Goal: Task Accomplishment & Management: Manage account settings

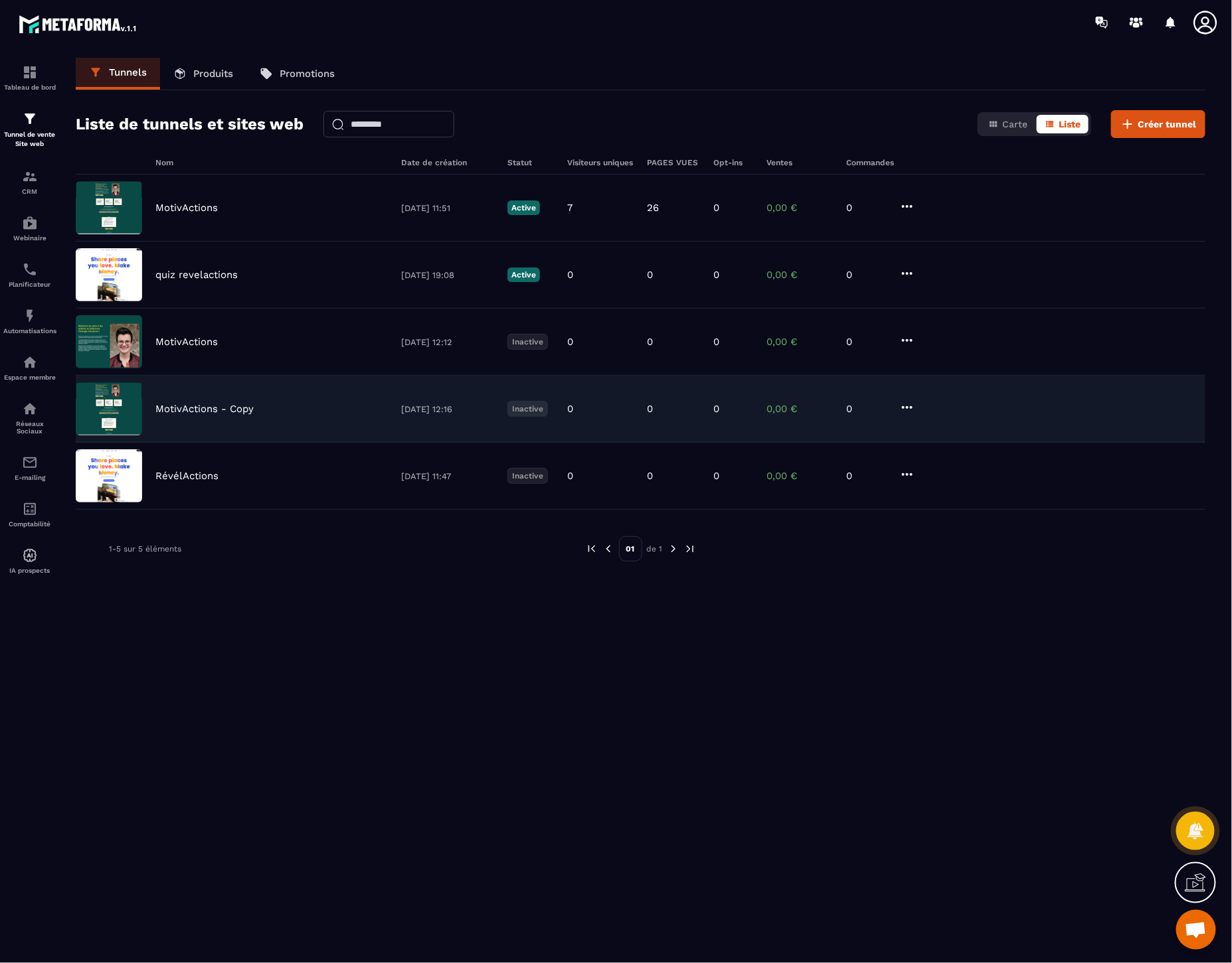
click at [907, 412] on icon at bounding box center [907, 407] width 16 height 16
click at [967, 506] on button "Supprimer" at bounding box center [958, 506] width 106 height 24
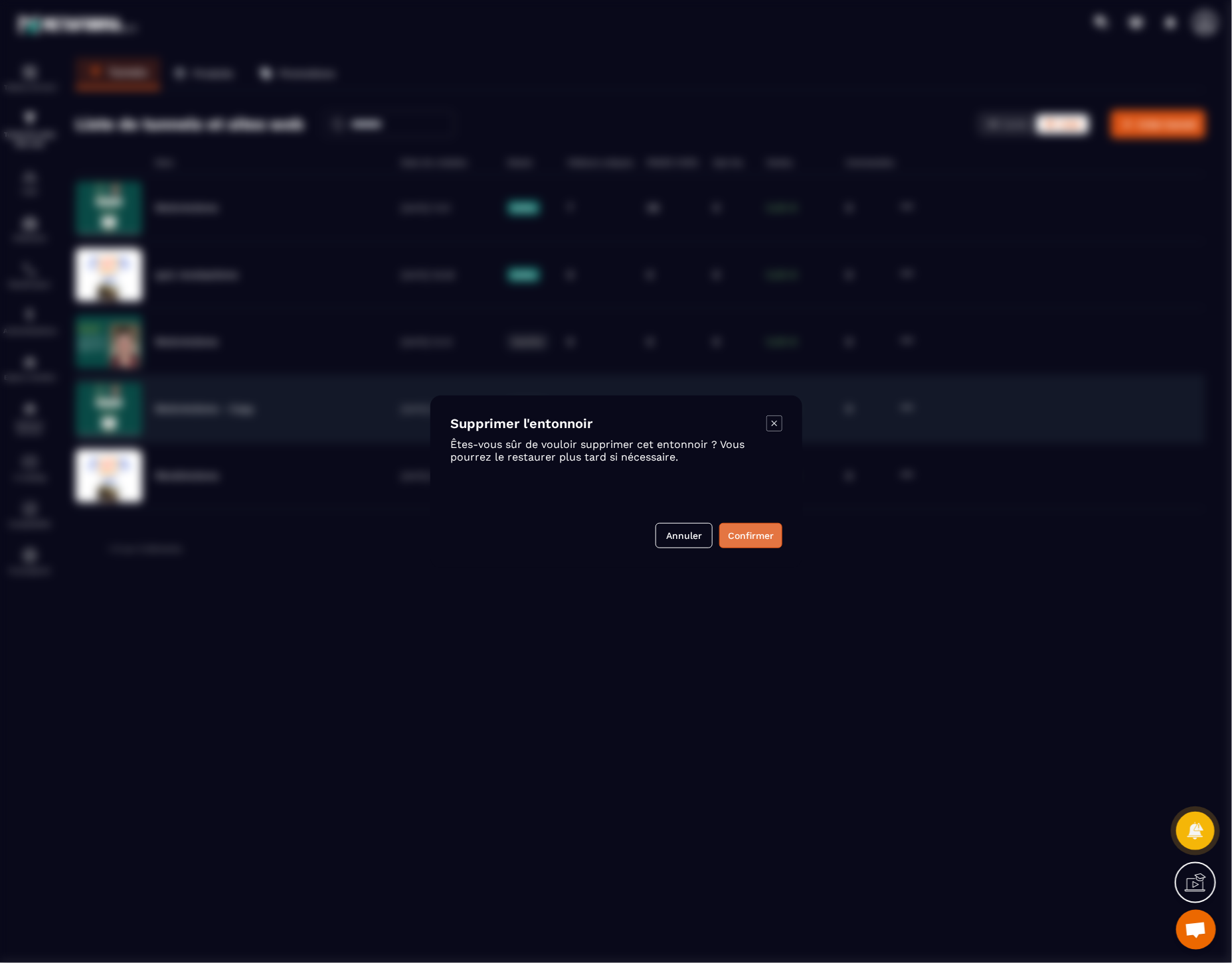
click at [757, 535] on button "Confirmer" at bounding box center [751, 536] width 63 height 25
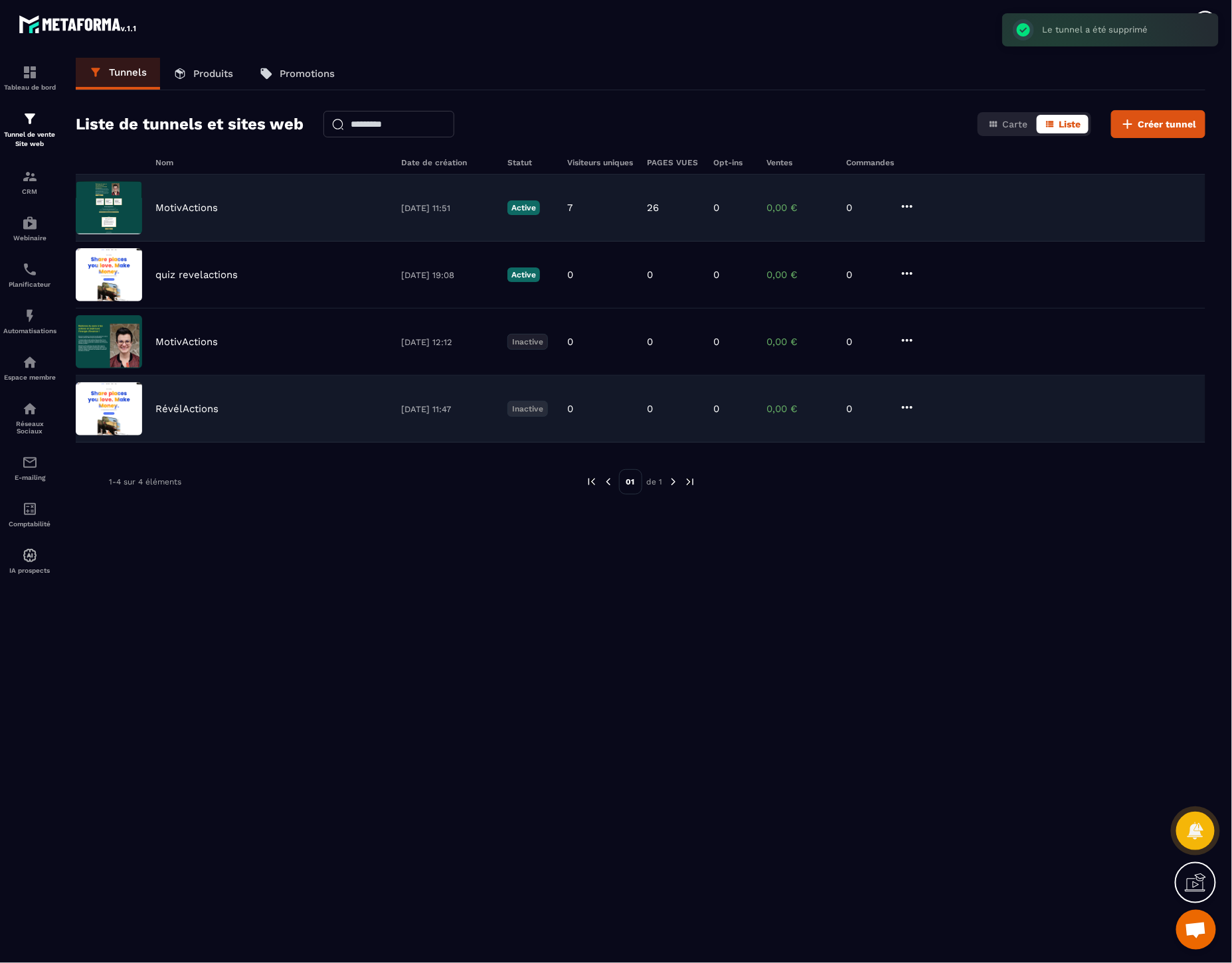
click at [901, 210] on icon at bounding box center [907, 206] width 16 height 16
click at [950, 305] on button "Supprimer" at bounding box center [958, 305] width 106 height 24
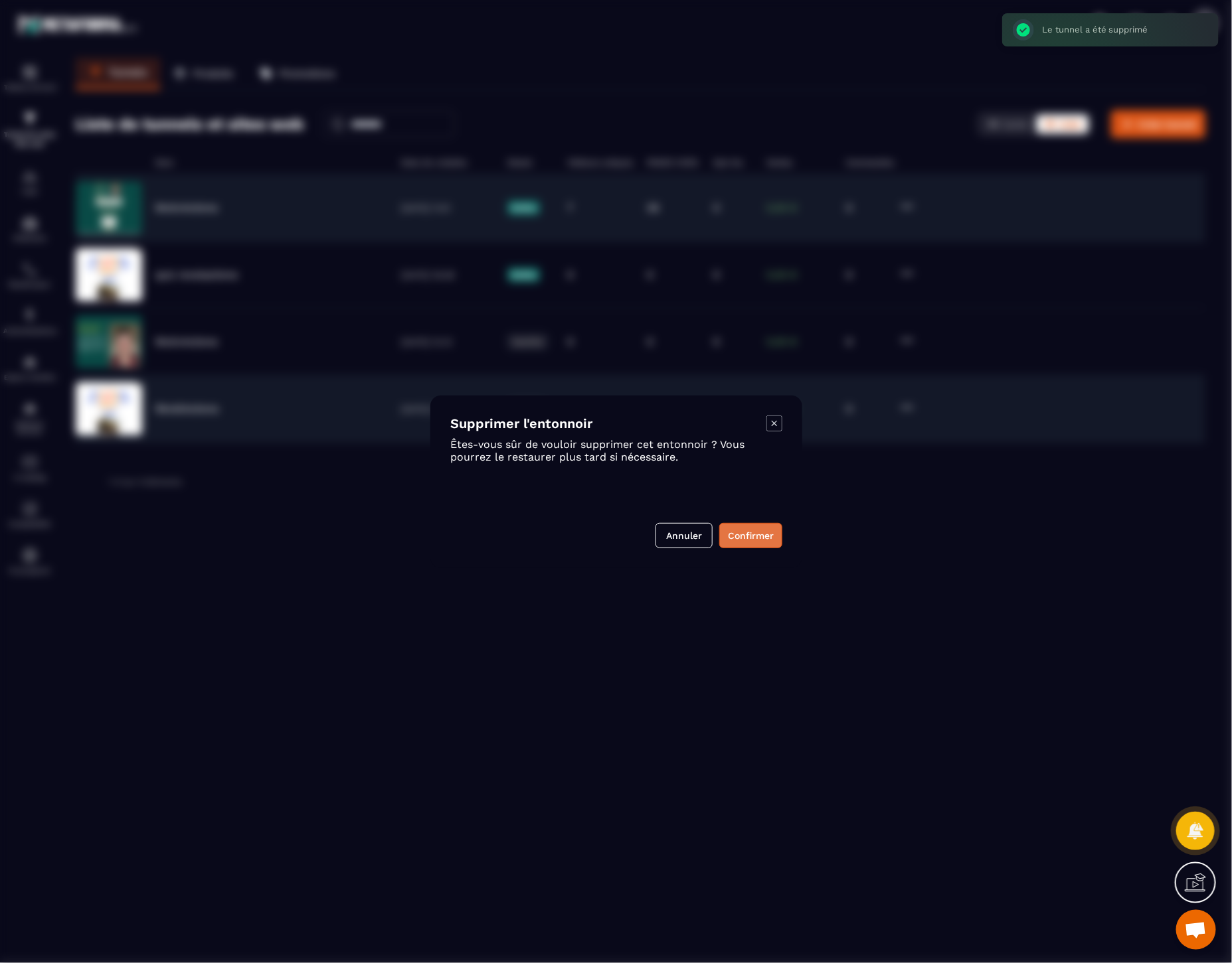
click at [770, 526] on button "Confirmer" at bounding box center [751, 536] width 63 height 25
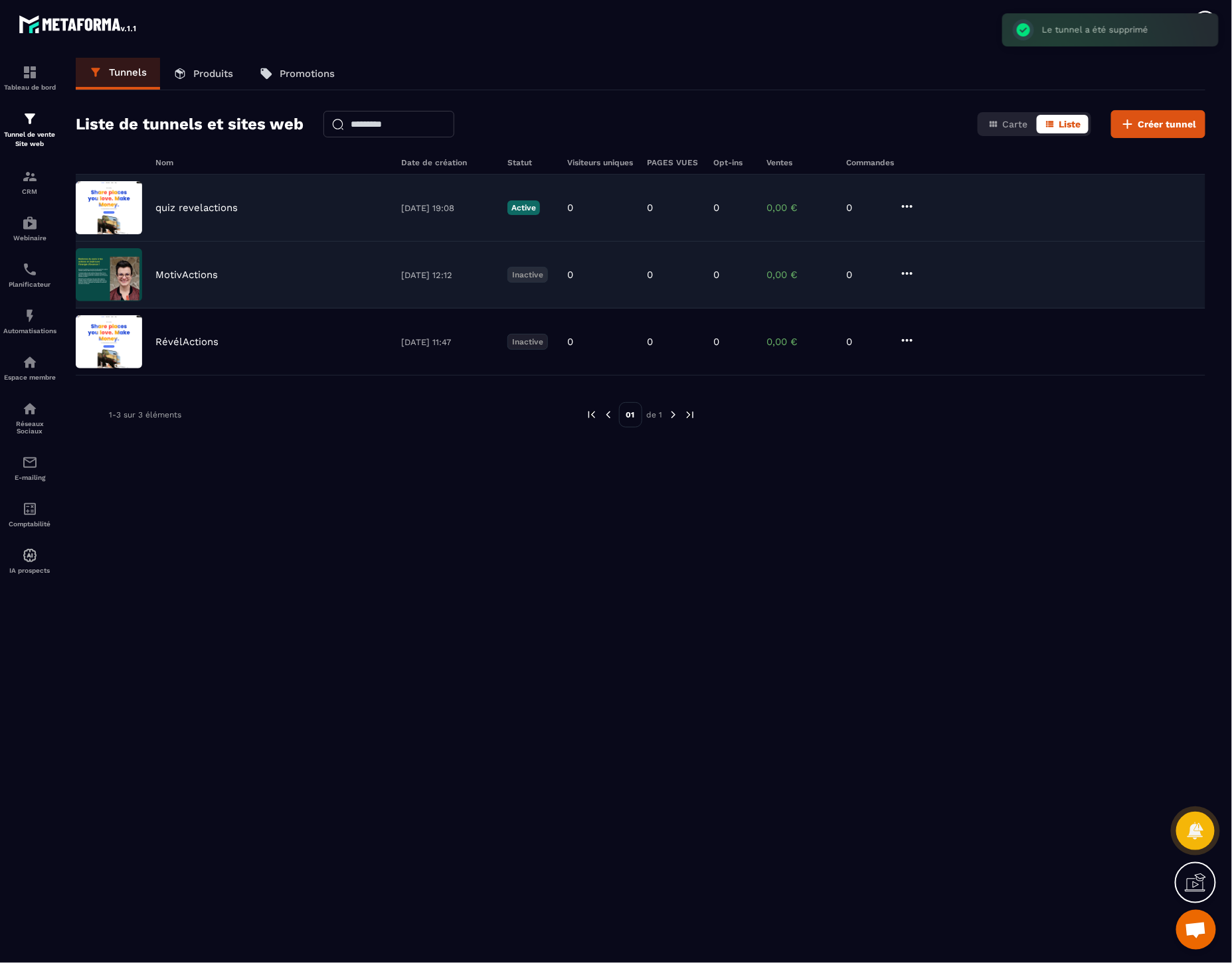
click at [911, 275] on icon at bounding box center [907, 273] width 11 height 3
click at [948, 300] on button "Modifier" at bounding box center [958, 301] width 106 height 24
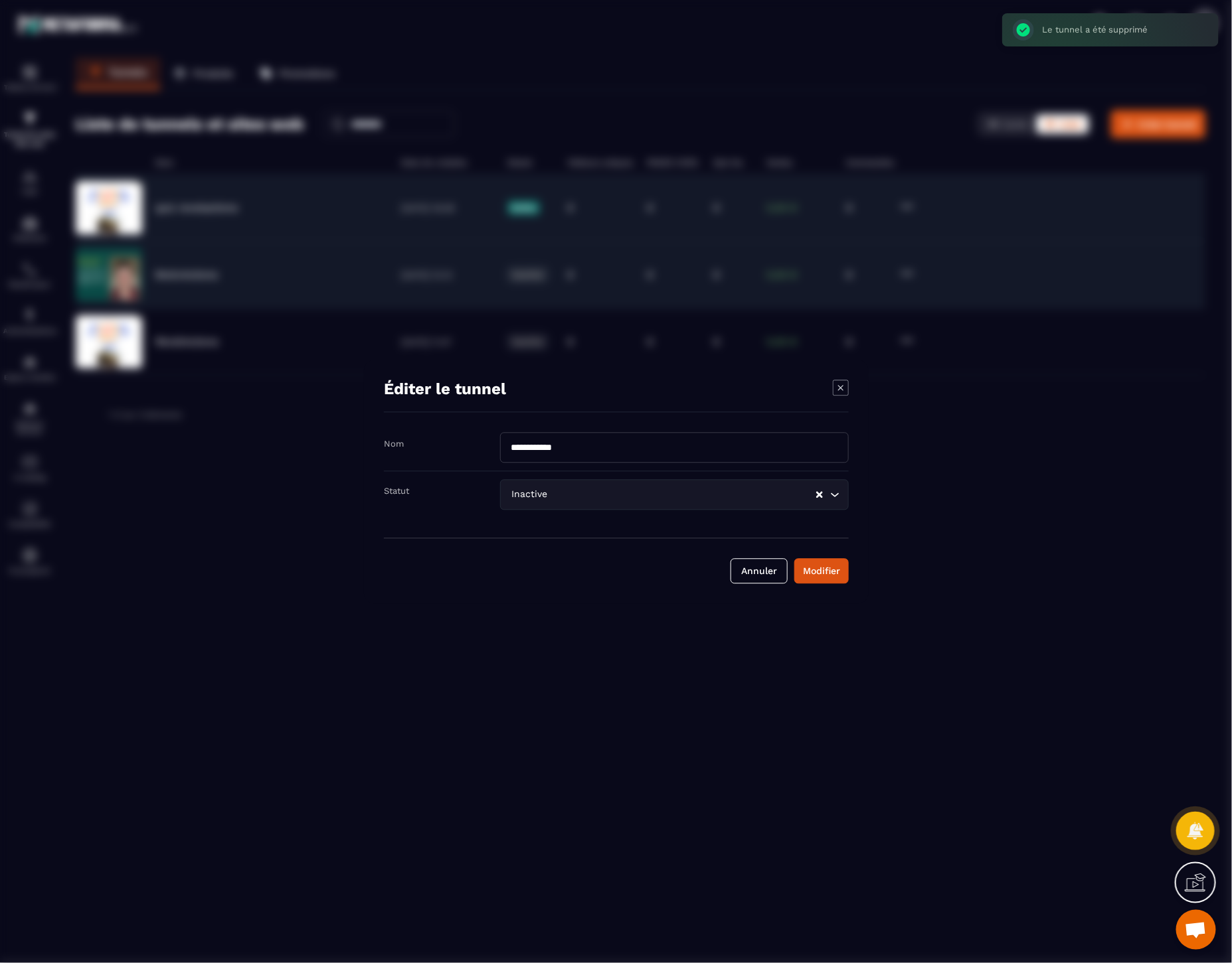
click at [588, 495] on input "Search for option" at bounding box center [683, 494] width 265 height 14
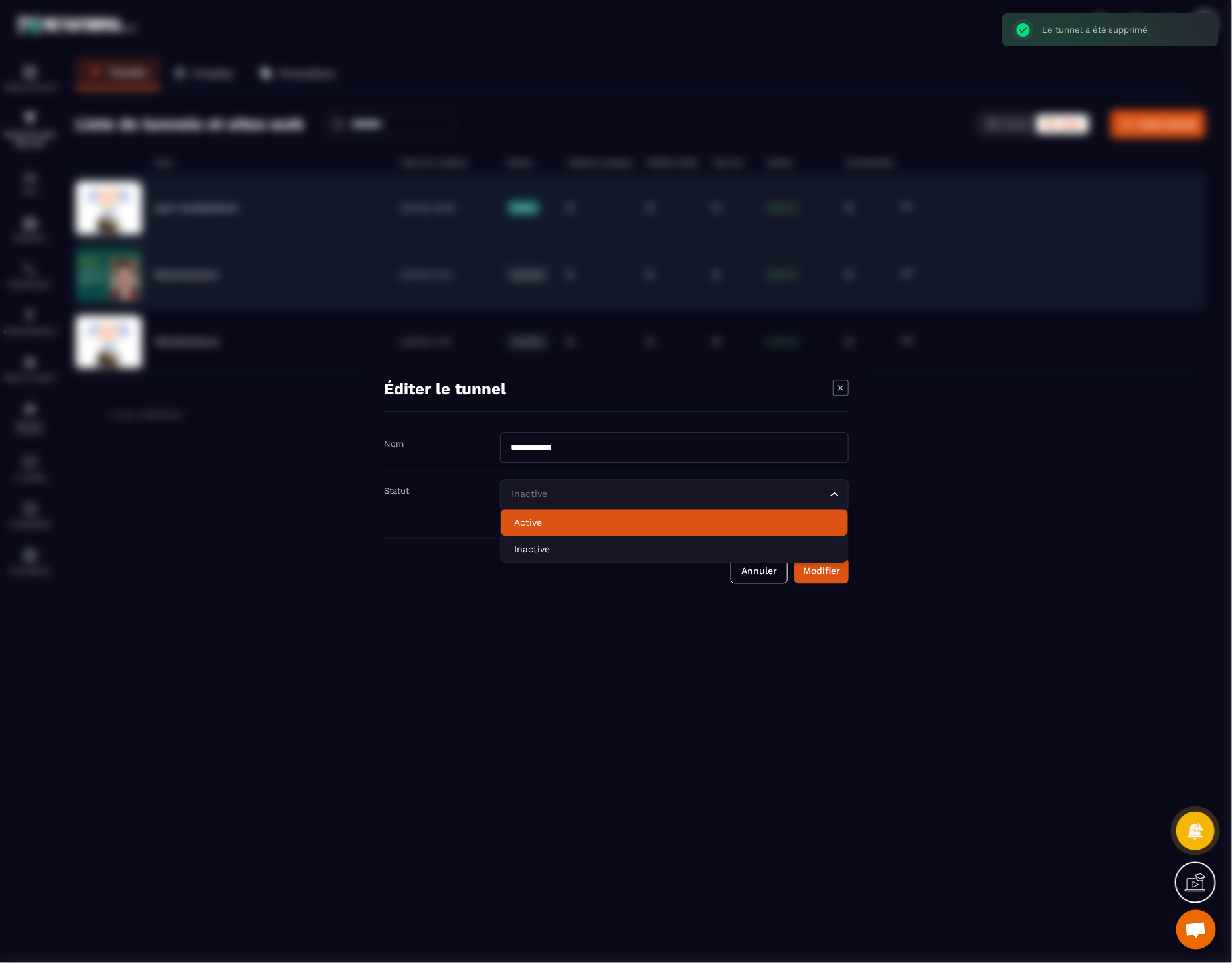
click at [580, 525] on p "Active" at bounding box center [674, 522] width 320 height 13
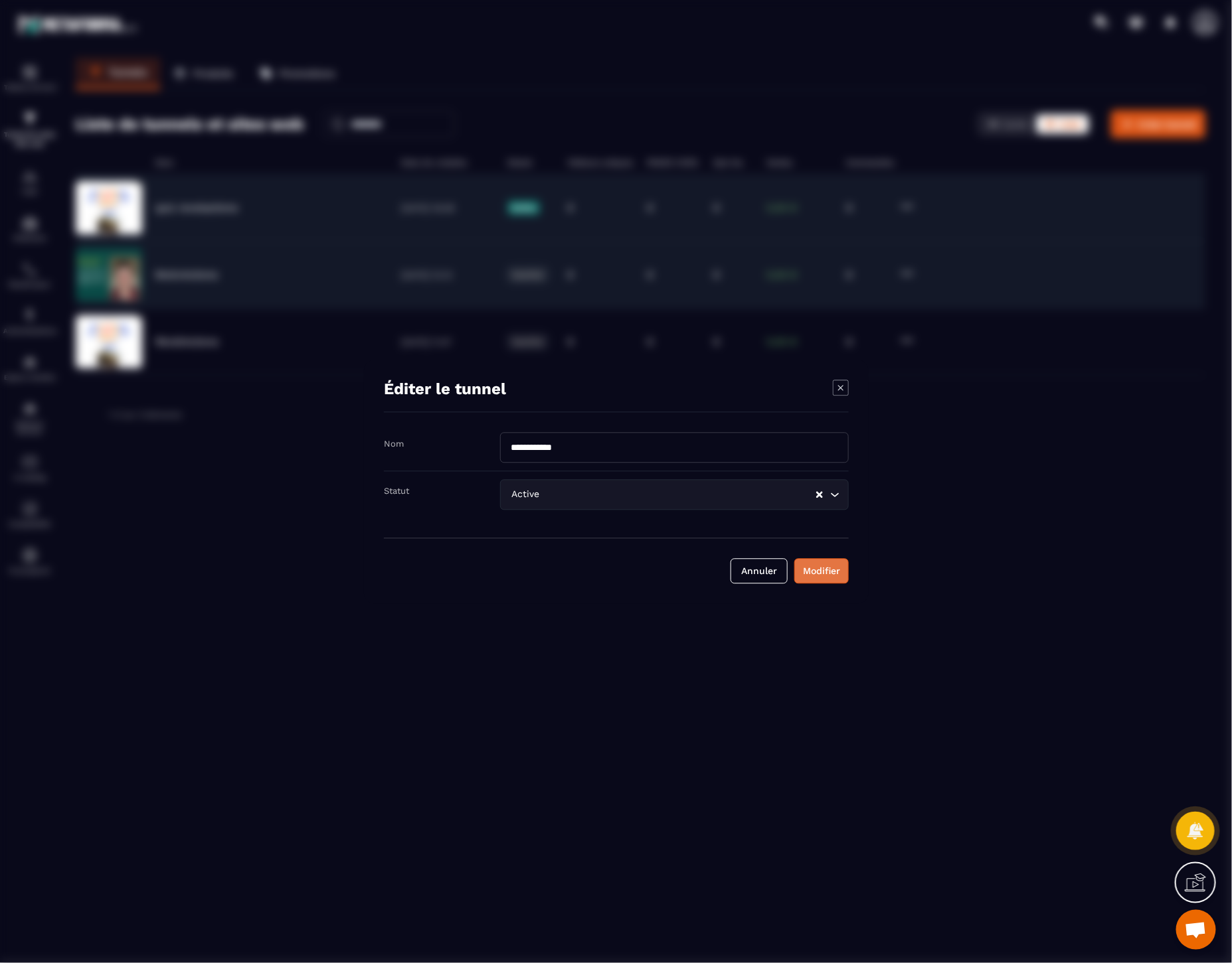
click at [820, 570] on div "Modifier" at bounding box center [822, 570] width 37 height 13
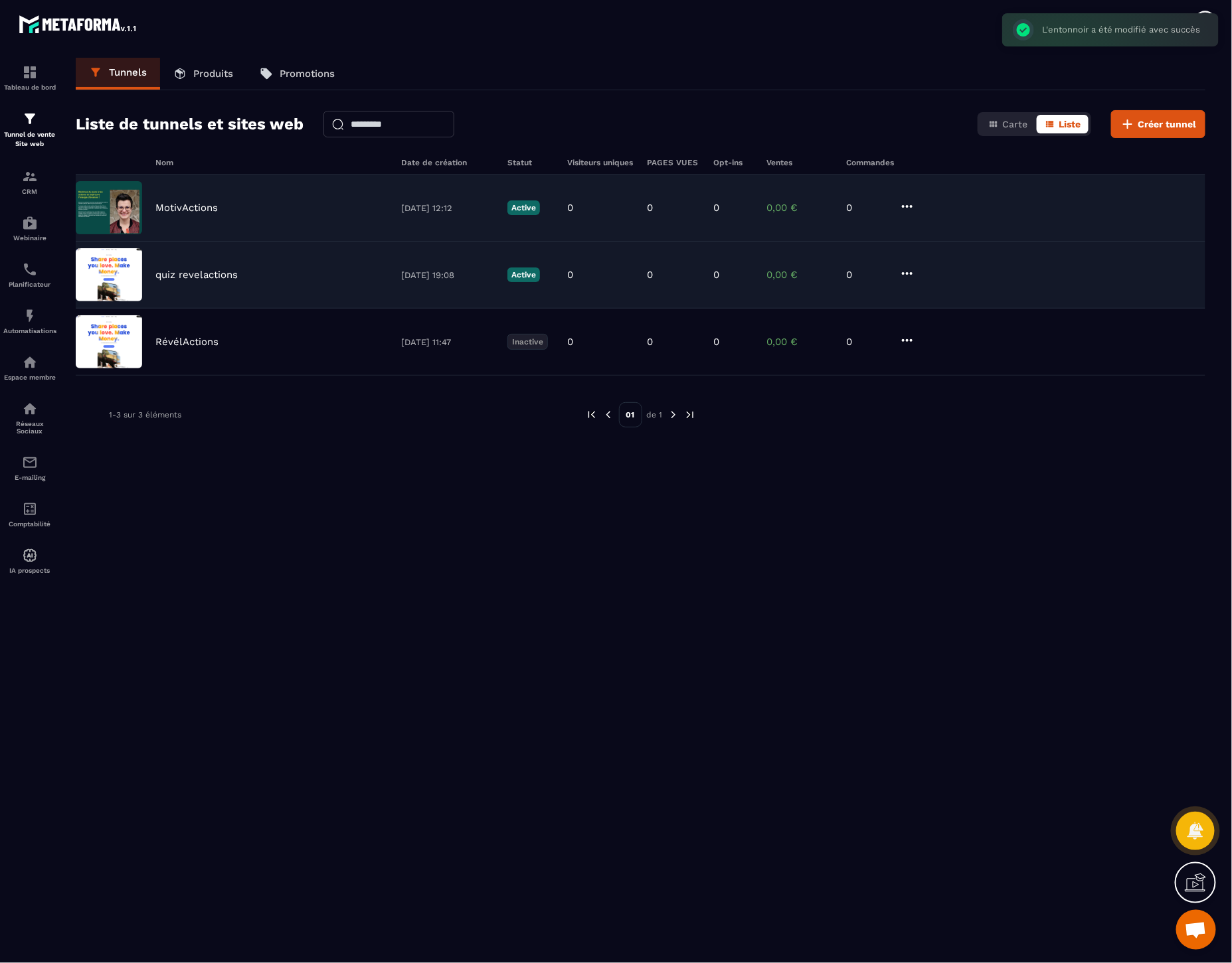
click at [908, 207] on icon at bounding box center [907, 207] width 11 height 3
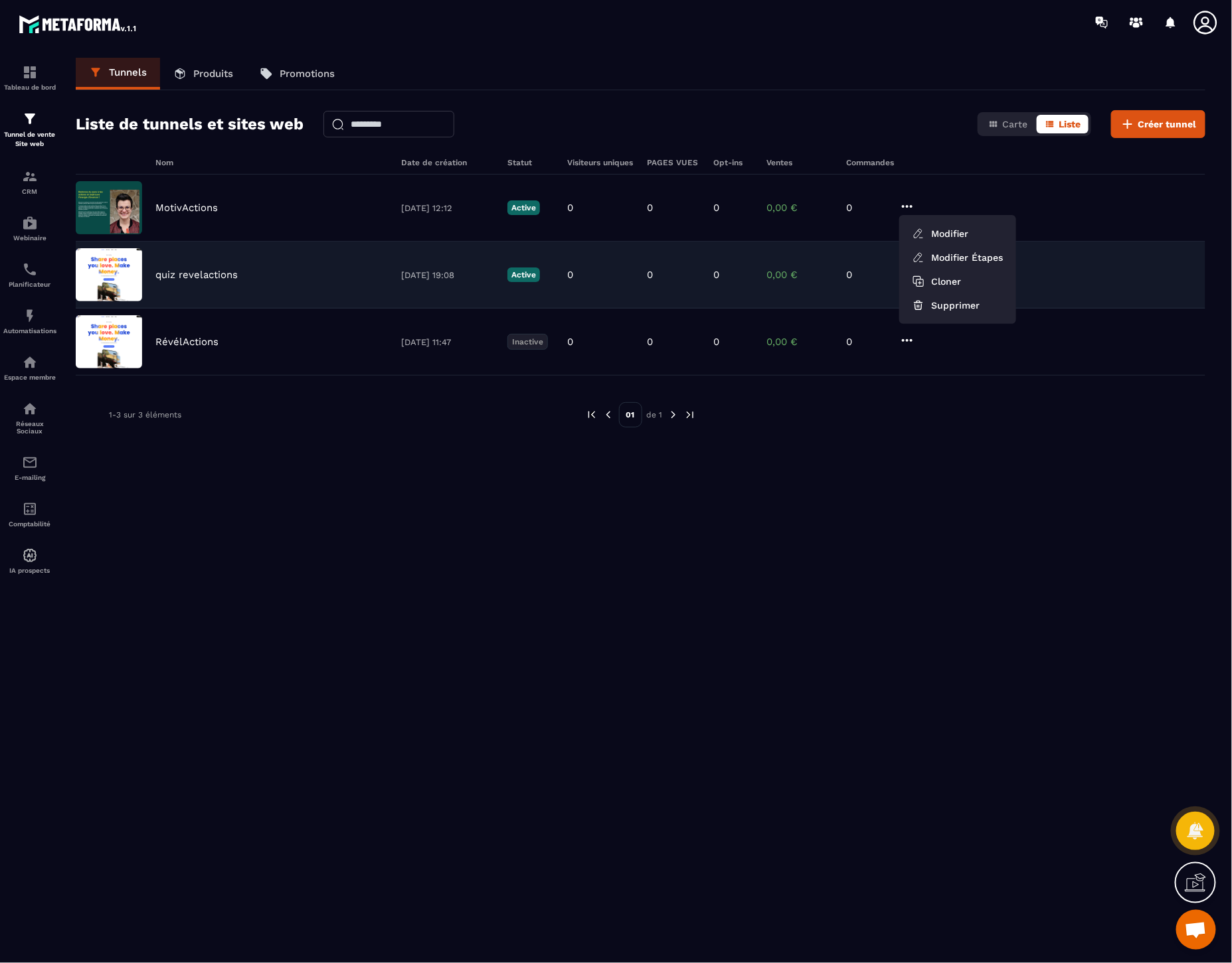
click at [952, 481] on div "Nom Date de création Statut Visiteurs uniques PAGES VUES Opt-ins Ventes Command…" at bounding box center [640, 573] width 1130 height 831
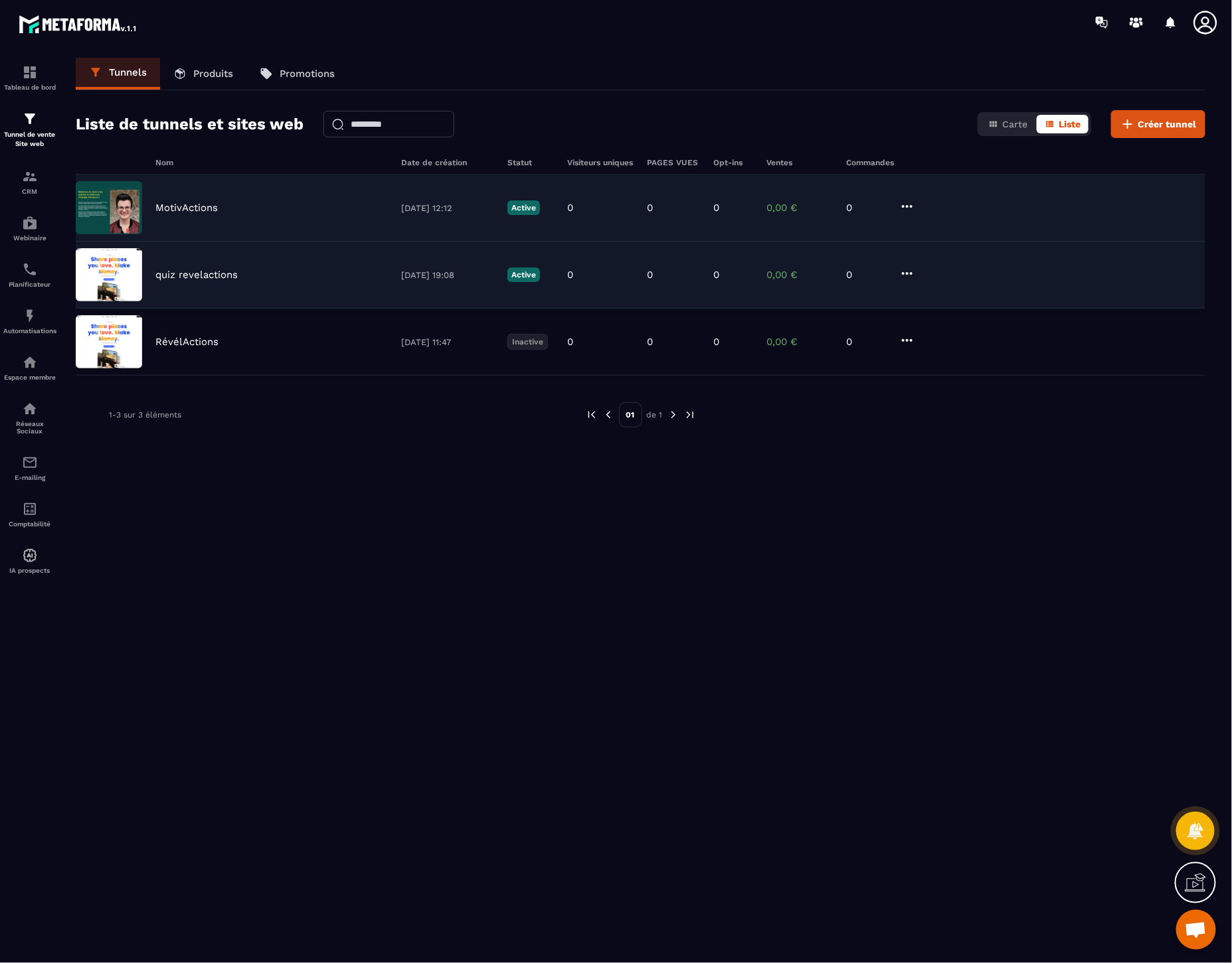
click at [192, 213] on p "MotivActions" at bounding box center [187, 208] width 63 height 12
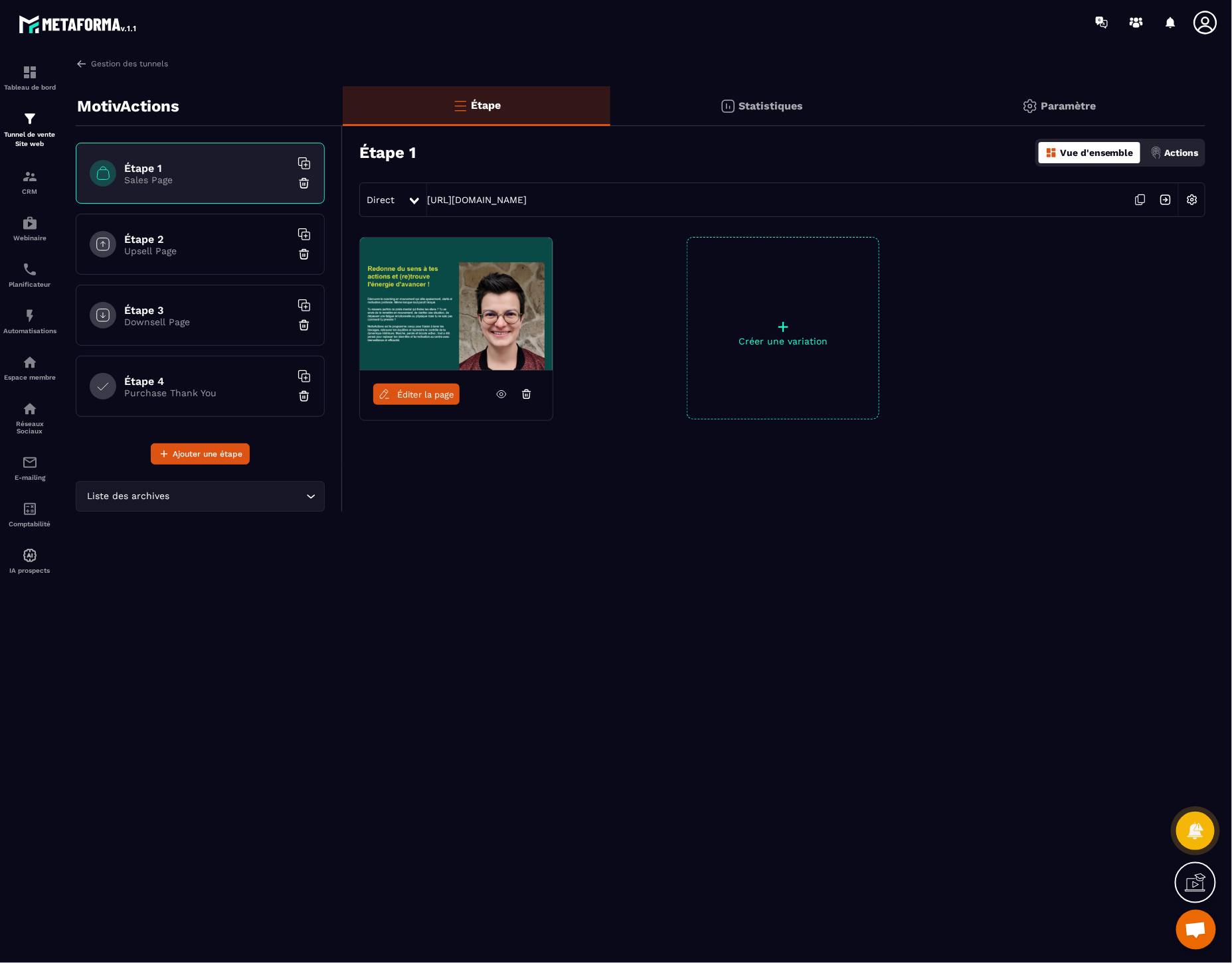
click at [1192, 155] on p "Actions" at bounding box center [1182, 153] width 34 height 11
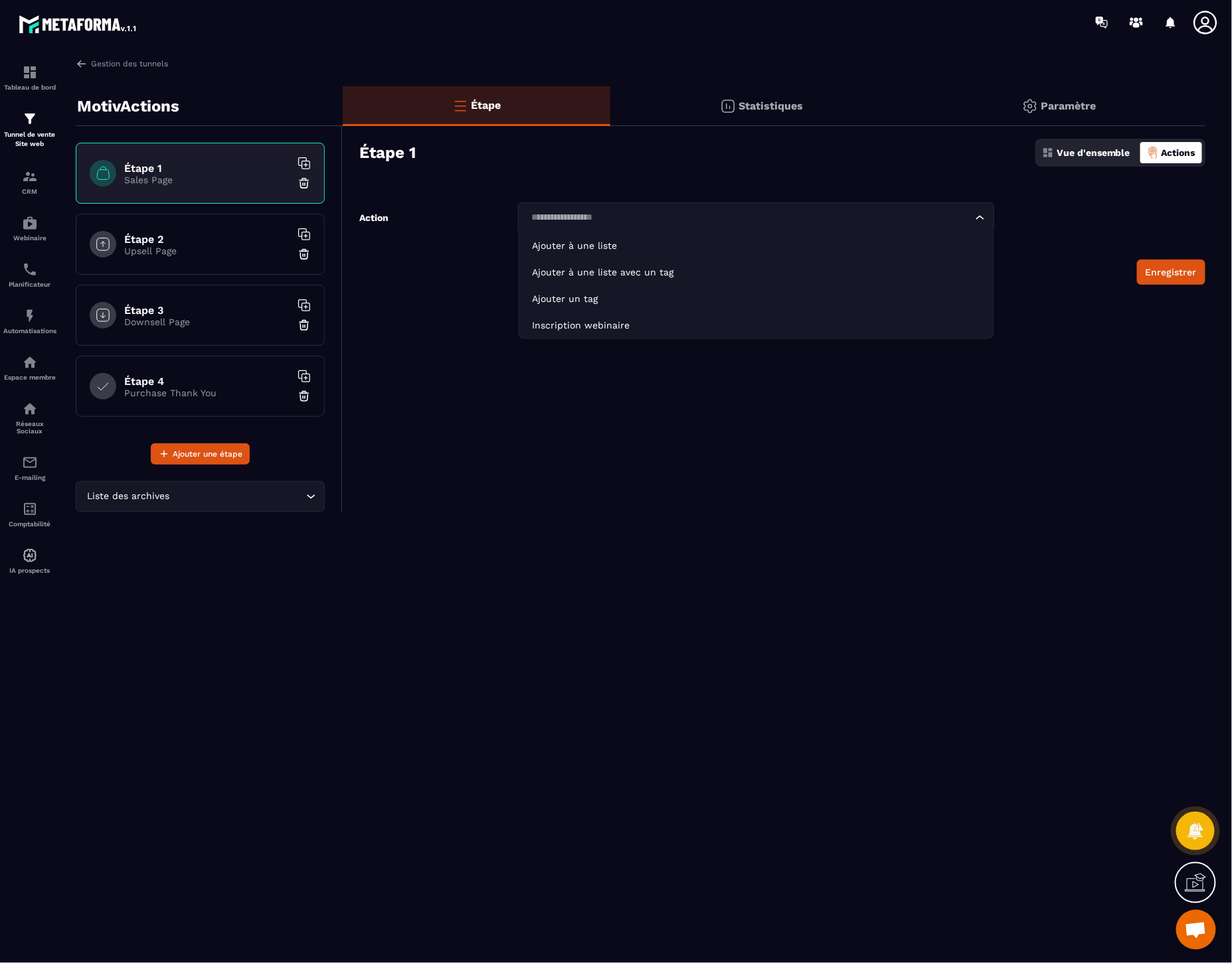
click at [815, 227] on div "Loading..." at bounding box center [756, 217] width 476 height 31
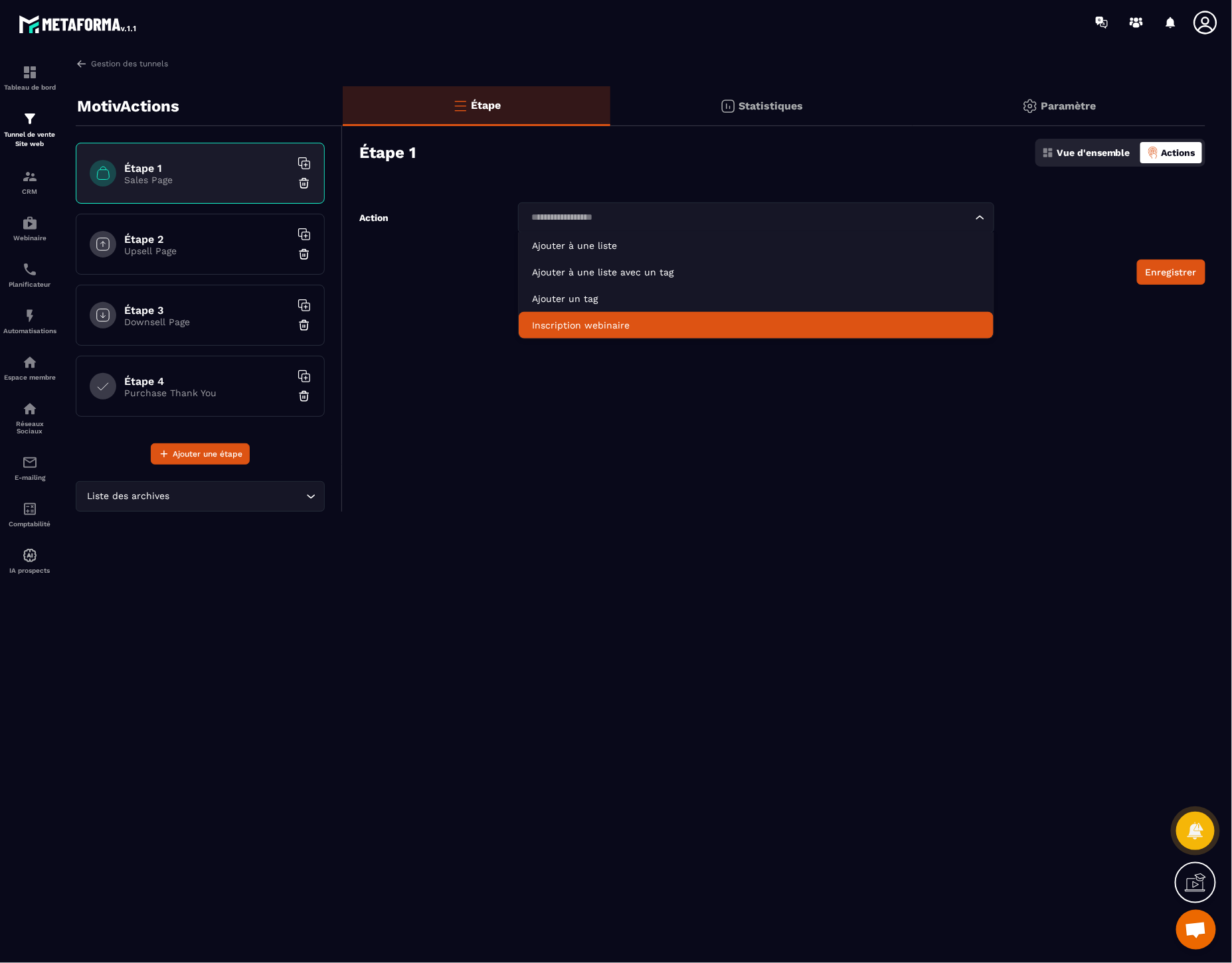
click at [869, 447] on div "Étape Statistiques Paramètre Étape 1 Vue d'ensemble Actions Action Loading... A…" at bounding box center [774, 299] width 862 height 425
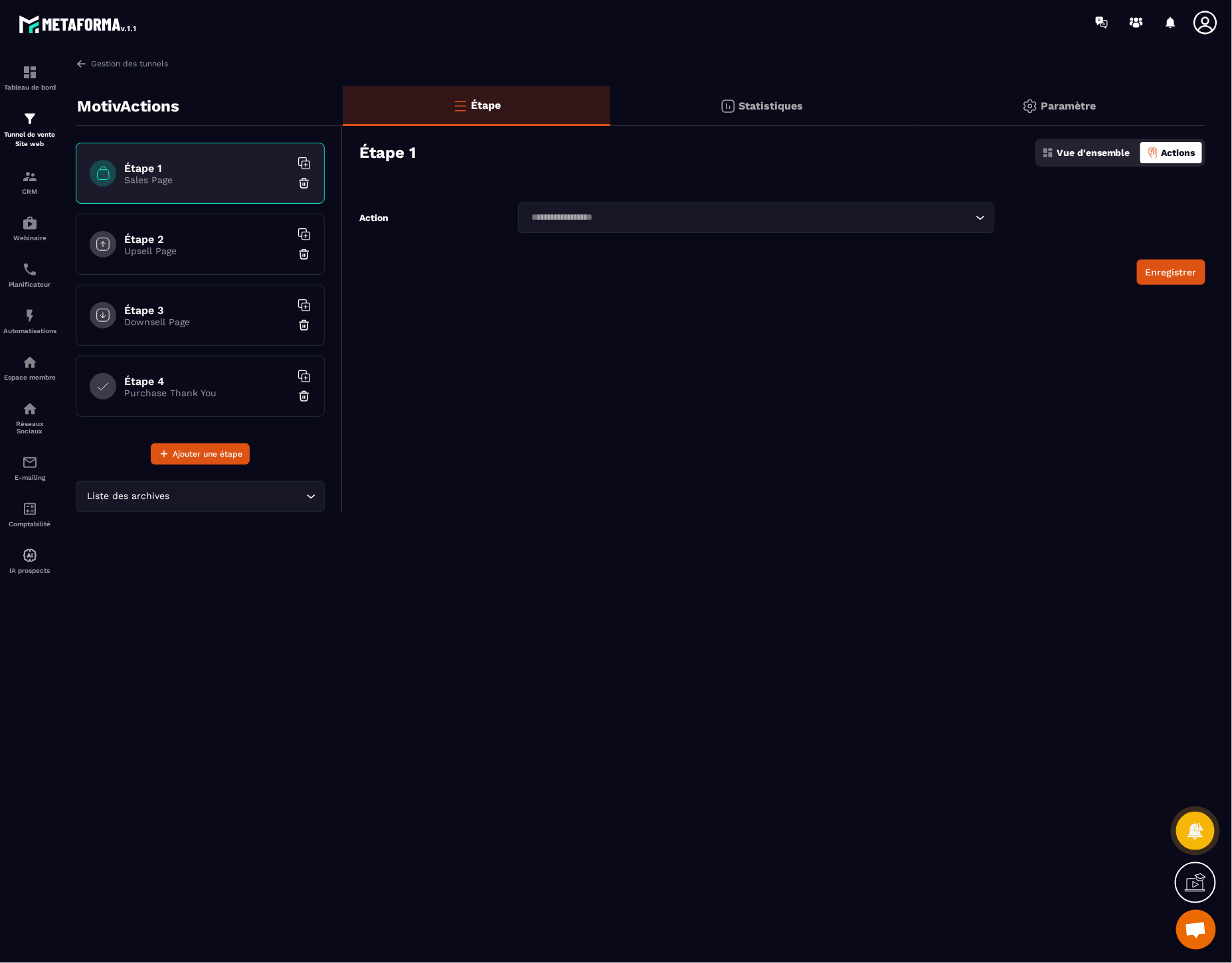
click at [196, 174] on p "Sales Page" at bounding box center [207, 180] width 166 height 11
click at [1092, 150] on p "Vue d'ensemble" at bounding box center [1094, 153] width 74 height 11
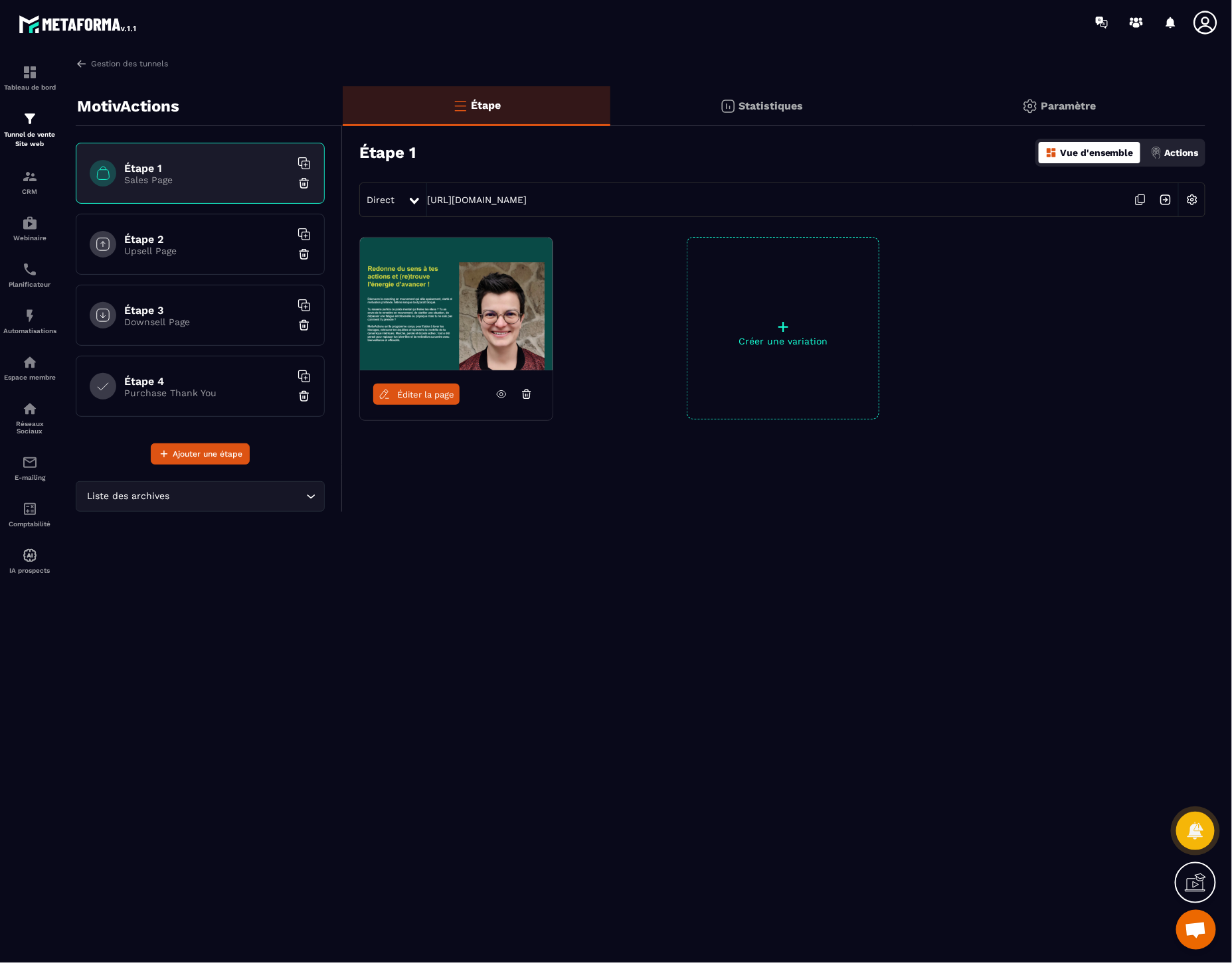
click at [1190, 202] on img at bounding box center [1192, 200] width 25 height 25
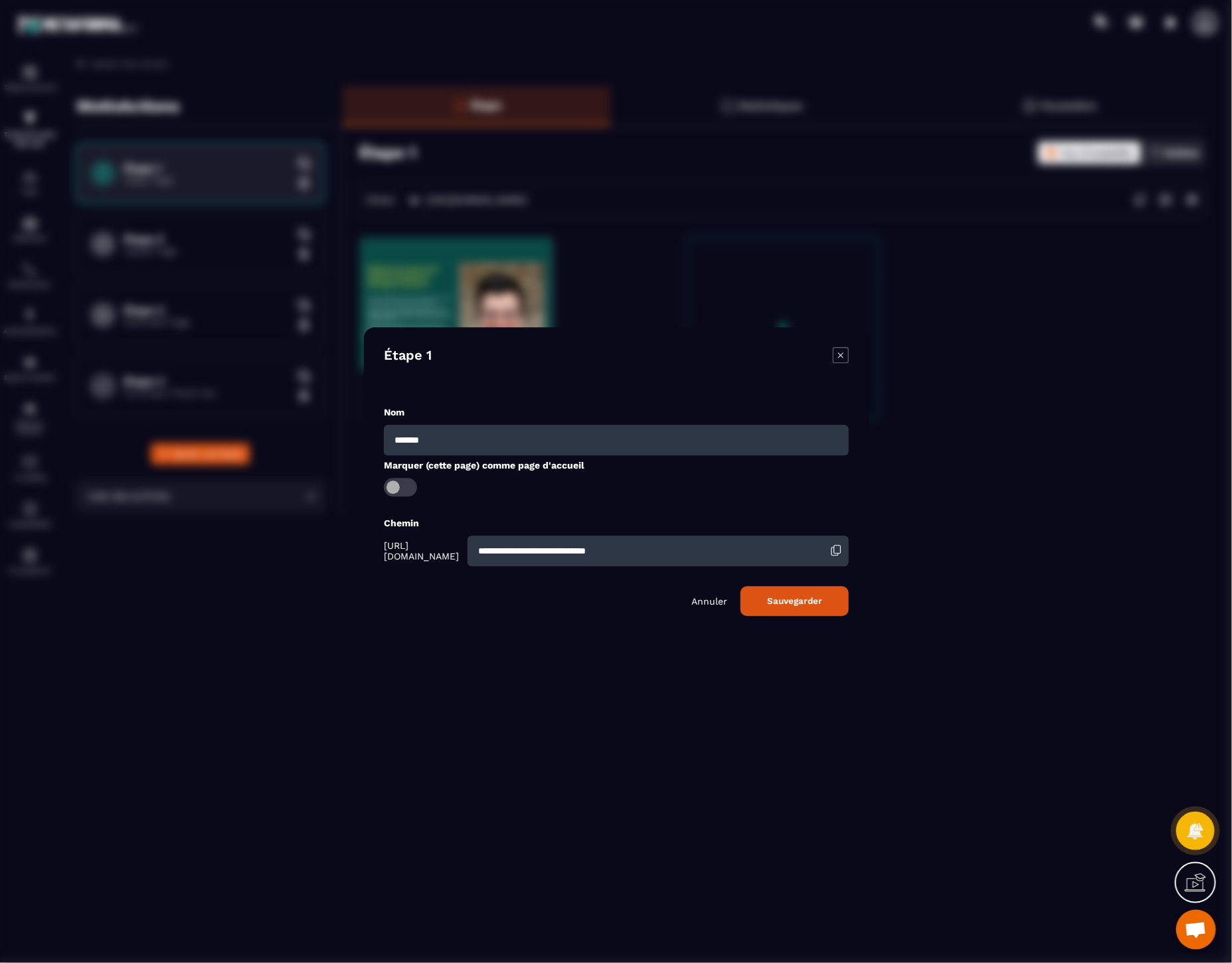
drag, startPoint x: 682, startPoint y: 549, endPoint x: 361, endPoint y: 549, distance: 321.0
click at [361, 549] on section "**********" at bounding box center [616, 481] width 1232 height 963
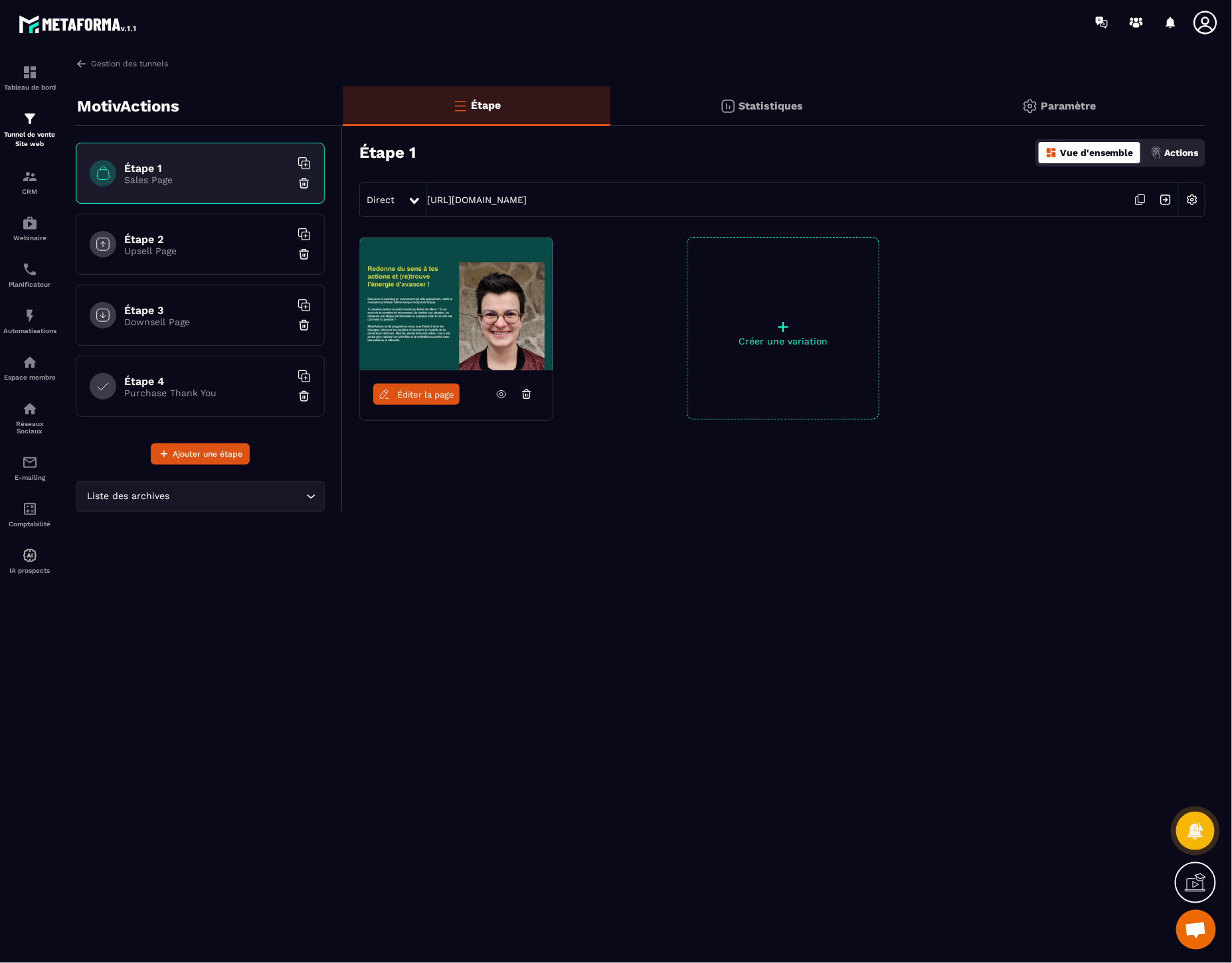
click at [1197, 192] on img at bounding box center [1192, 200] width 25 height 25
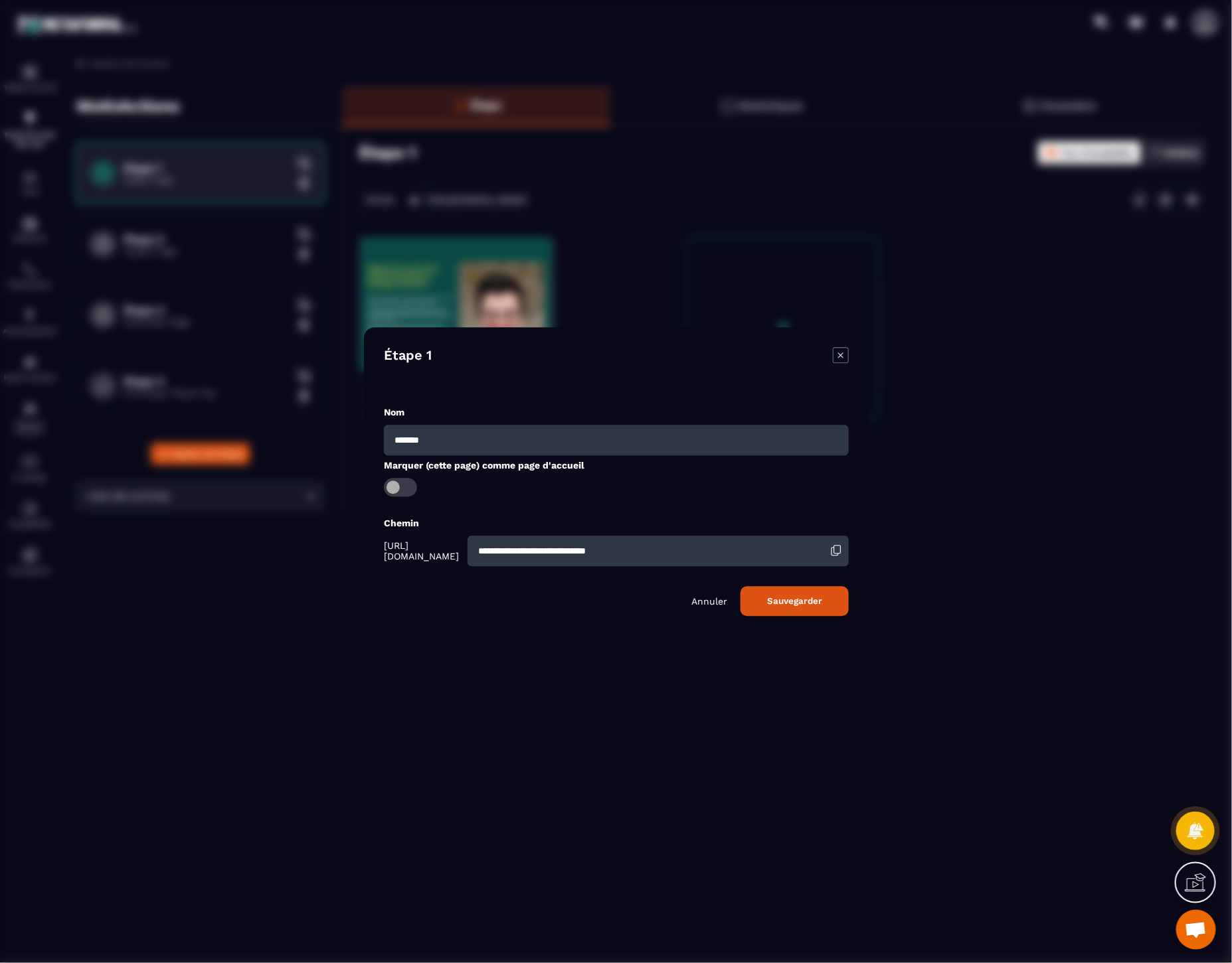
drag, startPoint x: 686, startPoint y: 540, endPoint x: 489, endPoint y: 538, distance: 197.0
click at [489, 538] on input "**********" at bounding box center [657, 551] width 381 height 31
type input "**********"
click at [740, 586] on button "Sauvegarder" at bounding box center [794, 601] width 108 height 30
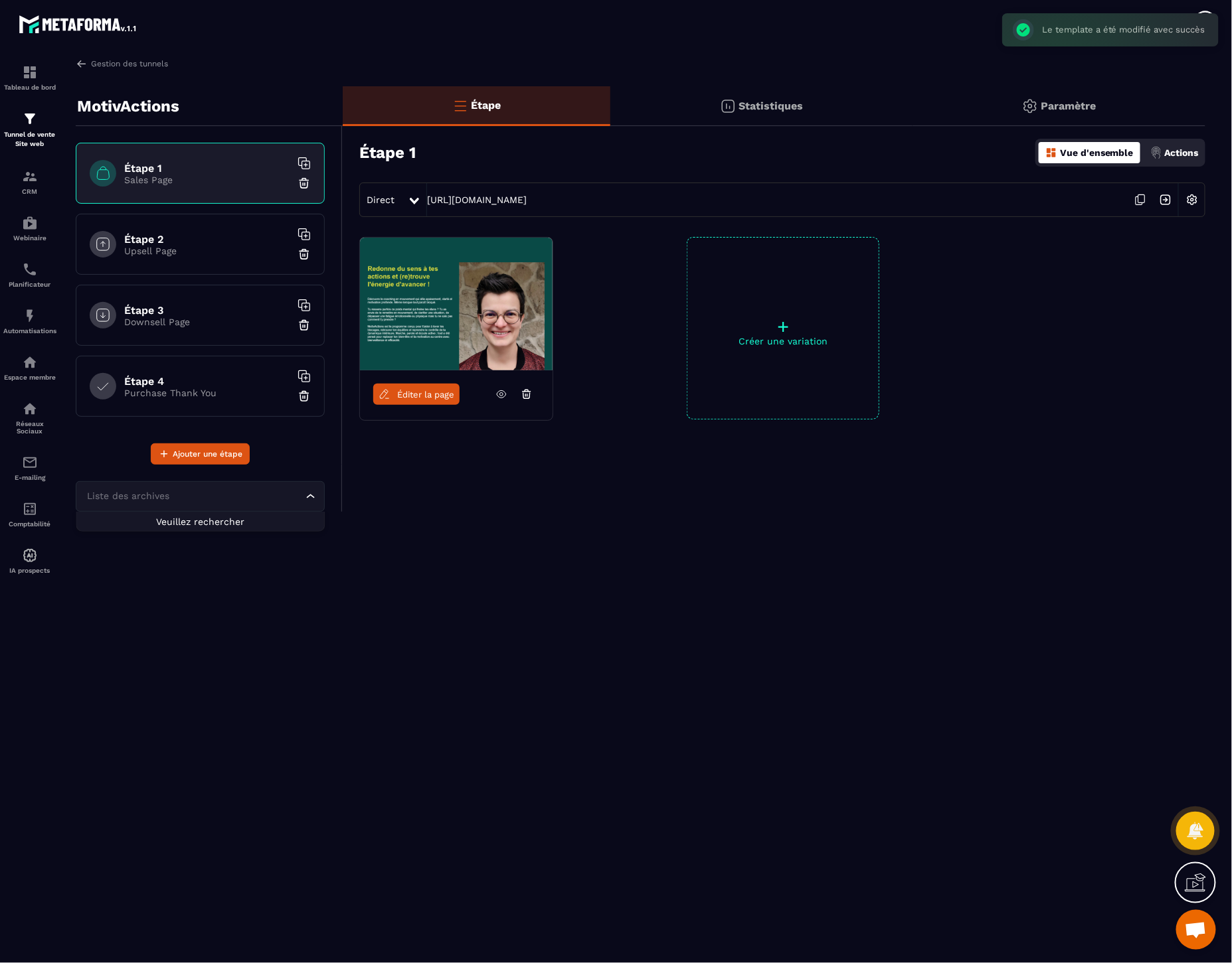
click at [228, 502] on input "Search for option" at bounding box center [194, 496] width 218 height 14
click at [381, 605] on div "Gestion des tunnels MotivActions Étape 1 Sales Page Étape 2 Upsell Page Étape 3…" at bounding box center [641, 508] width 1156 height 900
click at [199, 243] on h6 "Étape 2" at bounding box center [207, 239] width 166 height 13
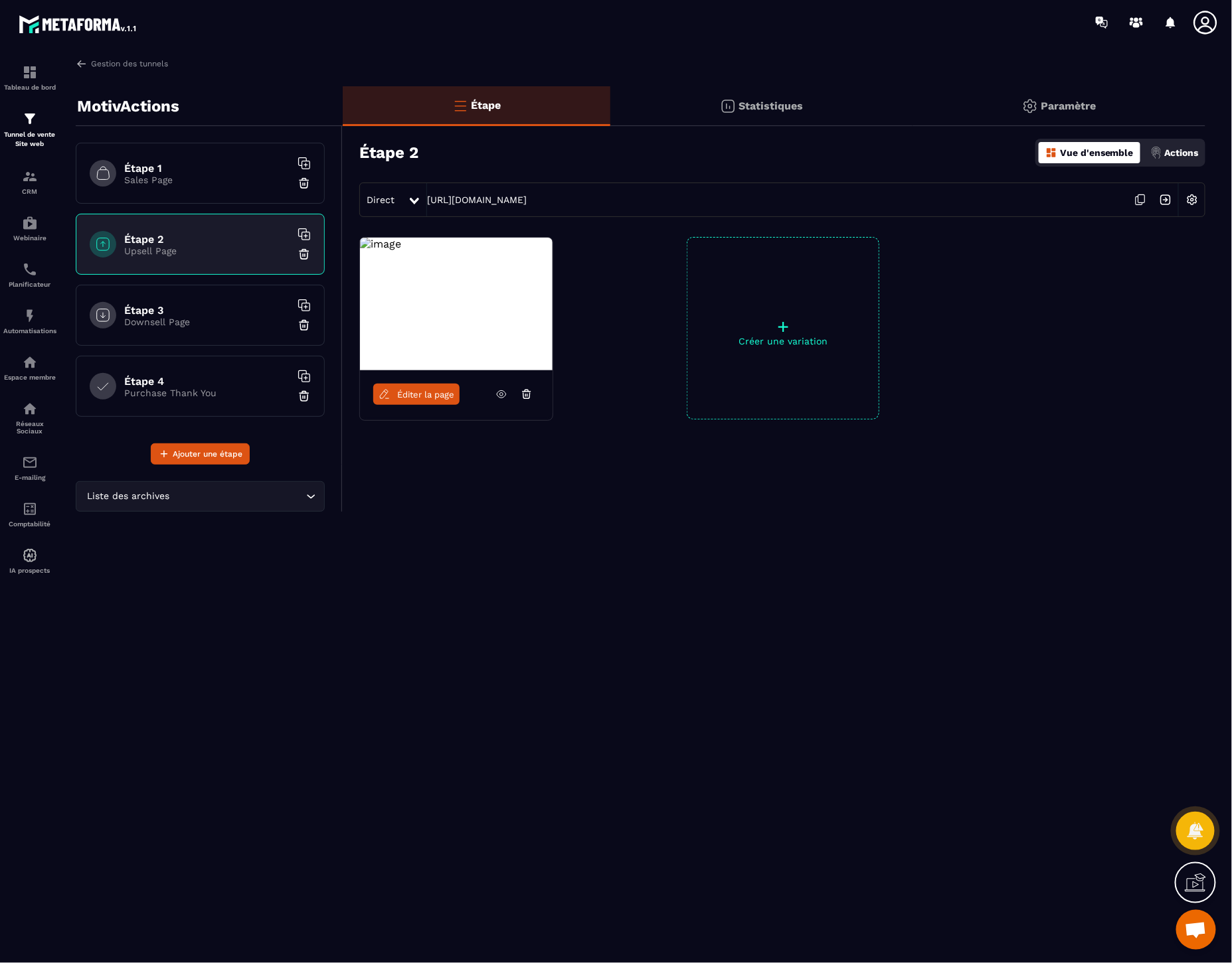
click at [237, 320] on p "Downsell Page" at bounding box center [207, 322] width 166 height 11
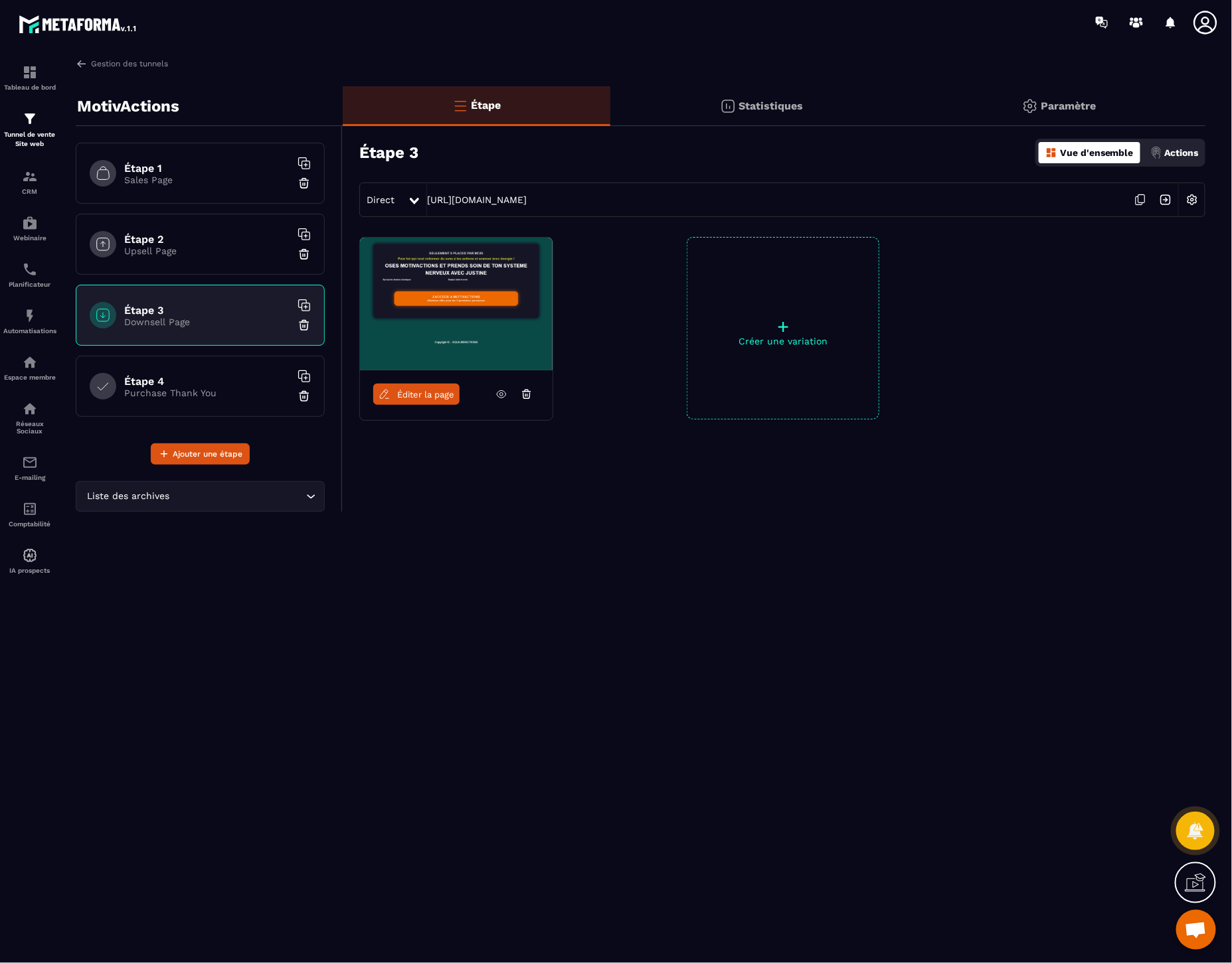
click at [210, 175] on p "Sales Page" at bounding box center [207, 180] width 166 height 11
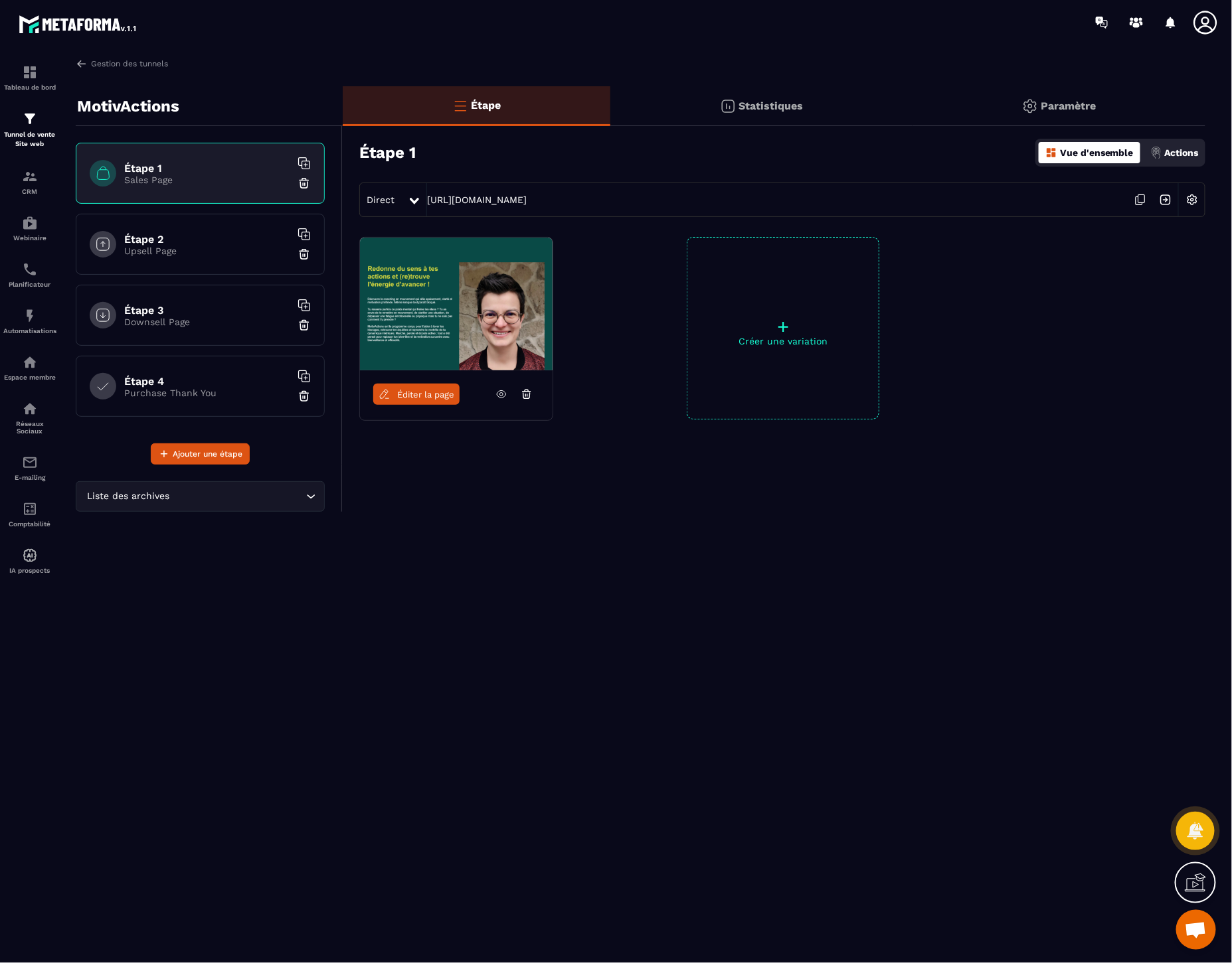
click at [1166, 200] on img at bounding box center [1165, 200] width 25 height 25
click at [501, 395] on icon at bounding box center [502, 395] width 12 height 12
click at [235, 243] on h6 "Étape 2" at bounding box center [207, 239] width 166 height 13
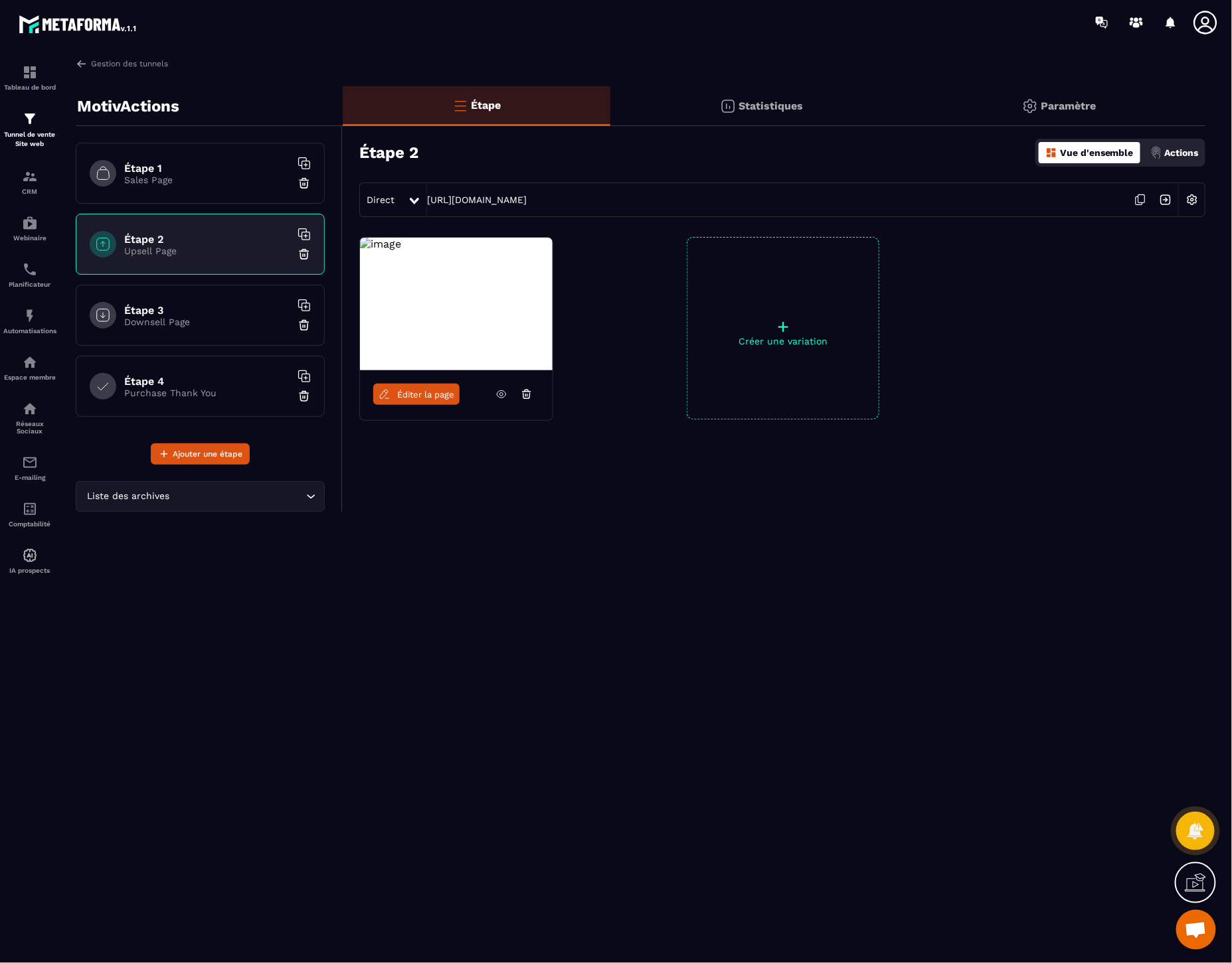
click at [1192, 201] on img at bounding box center [1192, 200] width 25 height 25
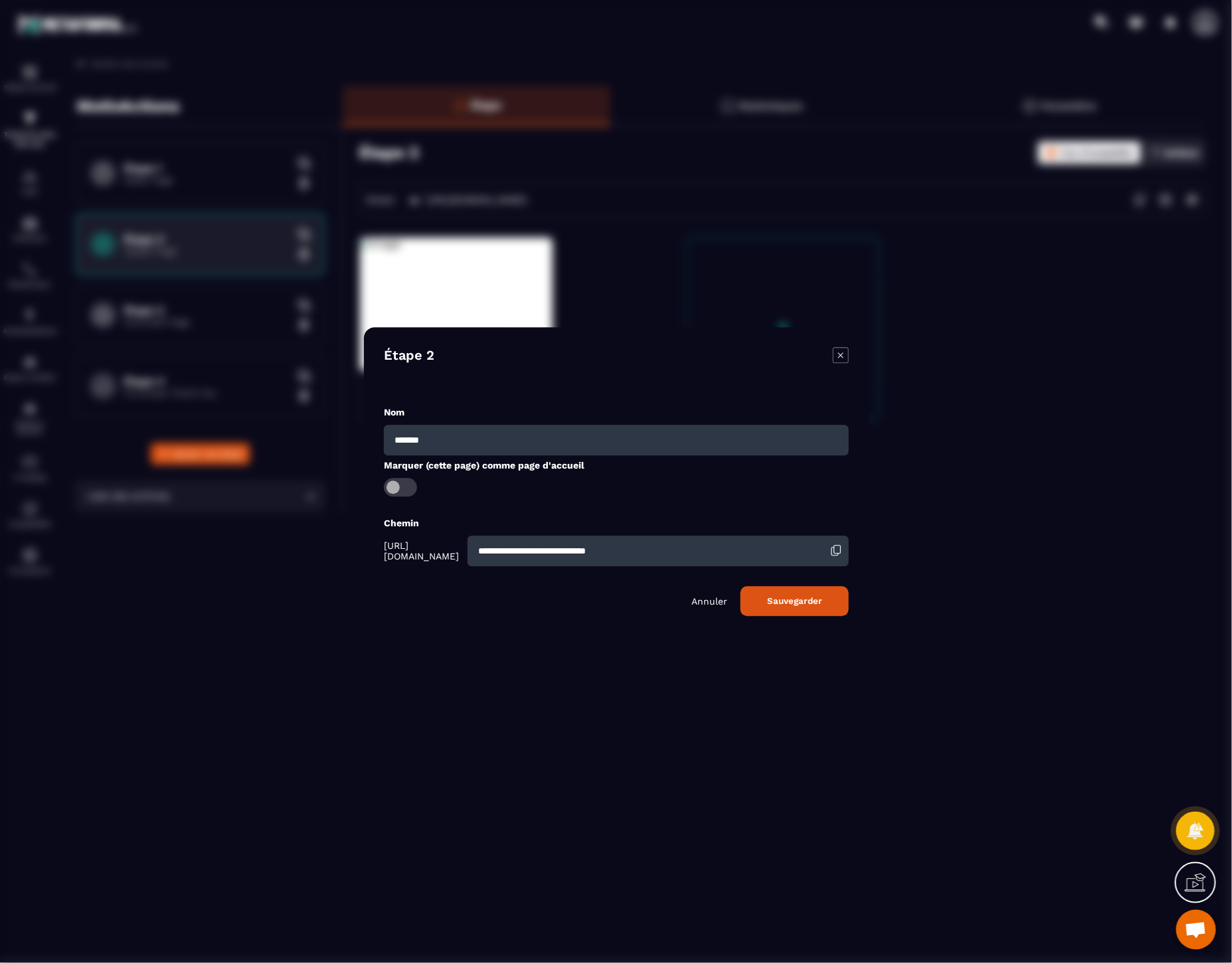
drag, startPoint x: 705, startPoint y: 545, endPoint x: 466, endPoint y: 543, distance: 239.0
click at [466, 543] on div "**********" at bounding box center [616, 551] width 465 height 31
type input "**********"
click at [740, 586] on button "Sauvegarder" at bounding box center [794, 601] width 108 height 30
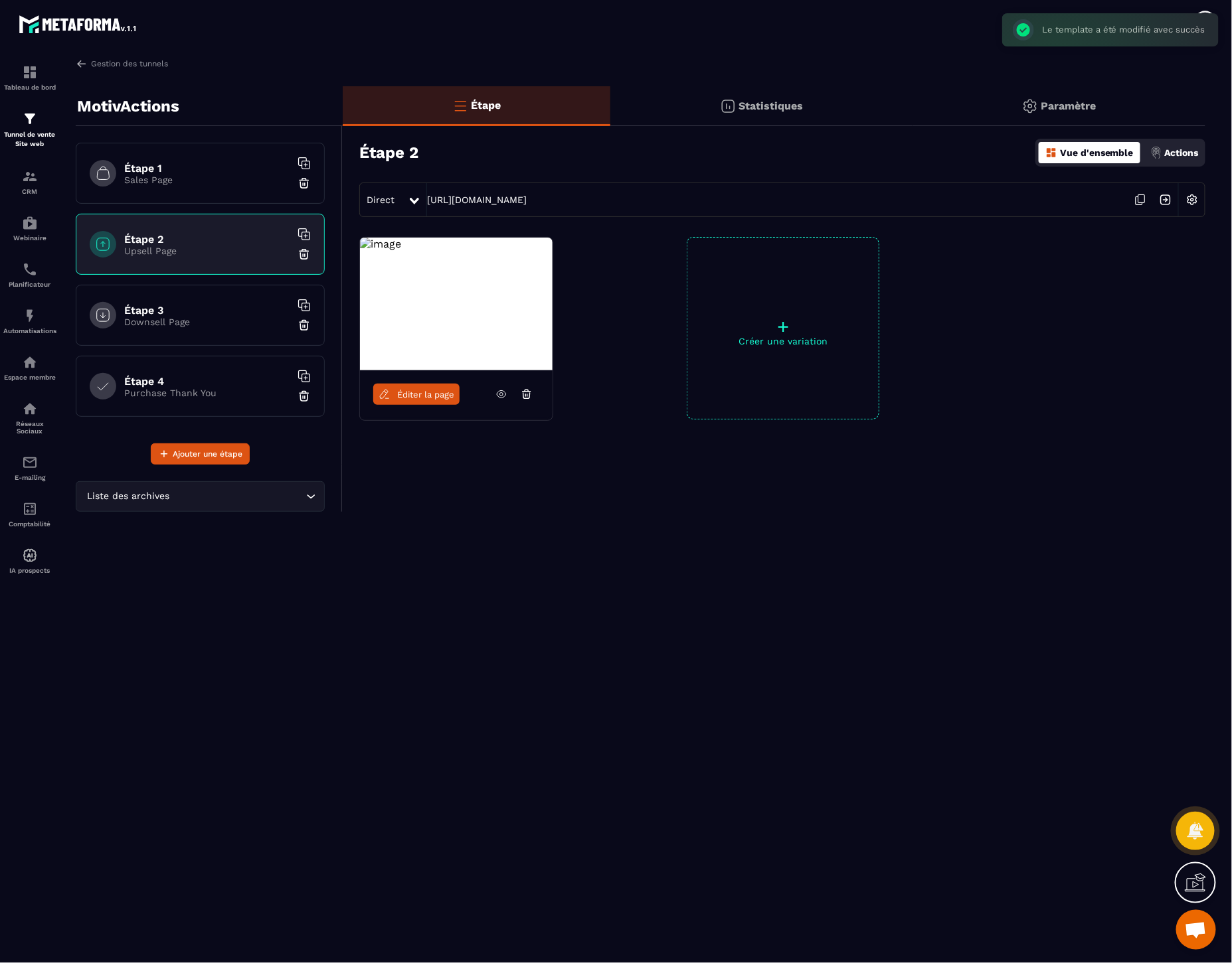
click at [186, 309] on h6 "Étape 3" at bounding box center [207, 310] width 166 height 13
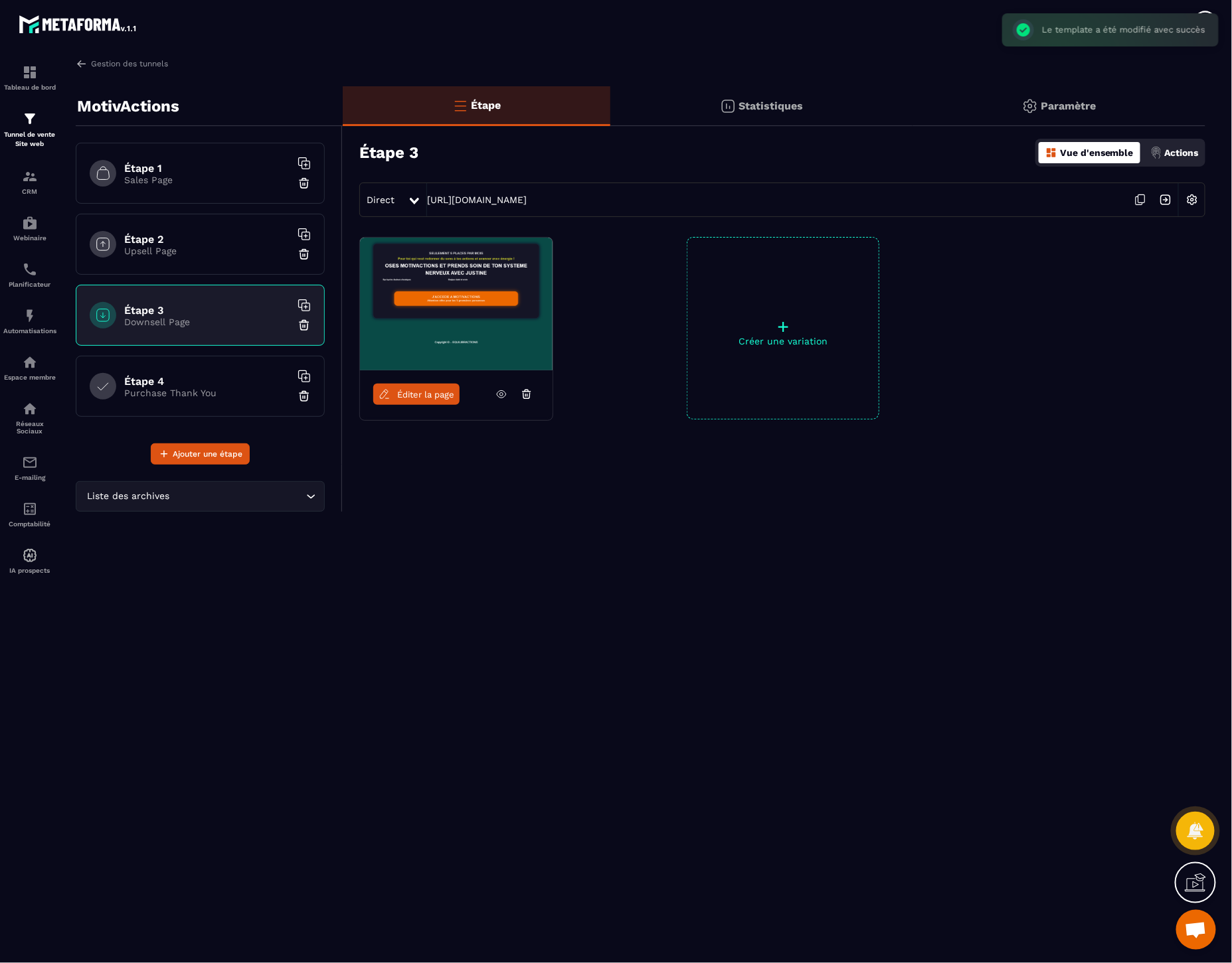
click at [1192, 204] on img at bounding box center [1192, 200] width 25 height 25
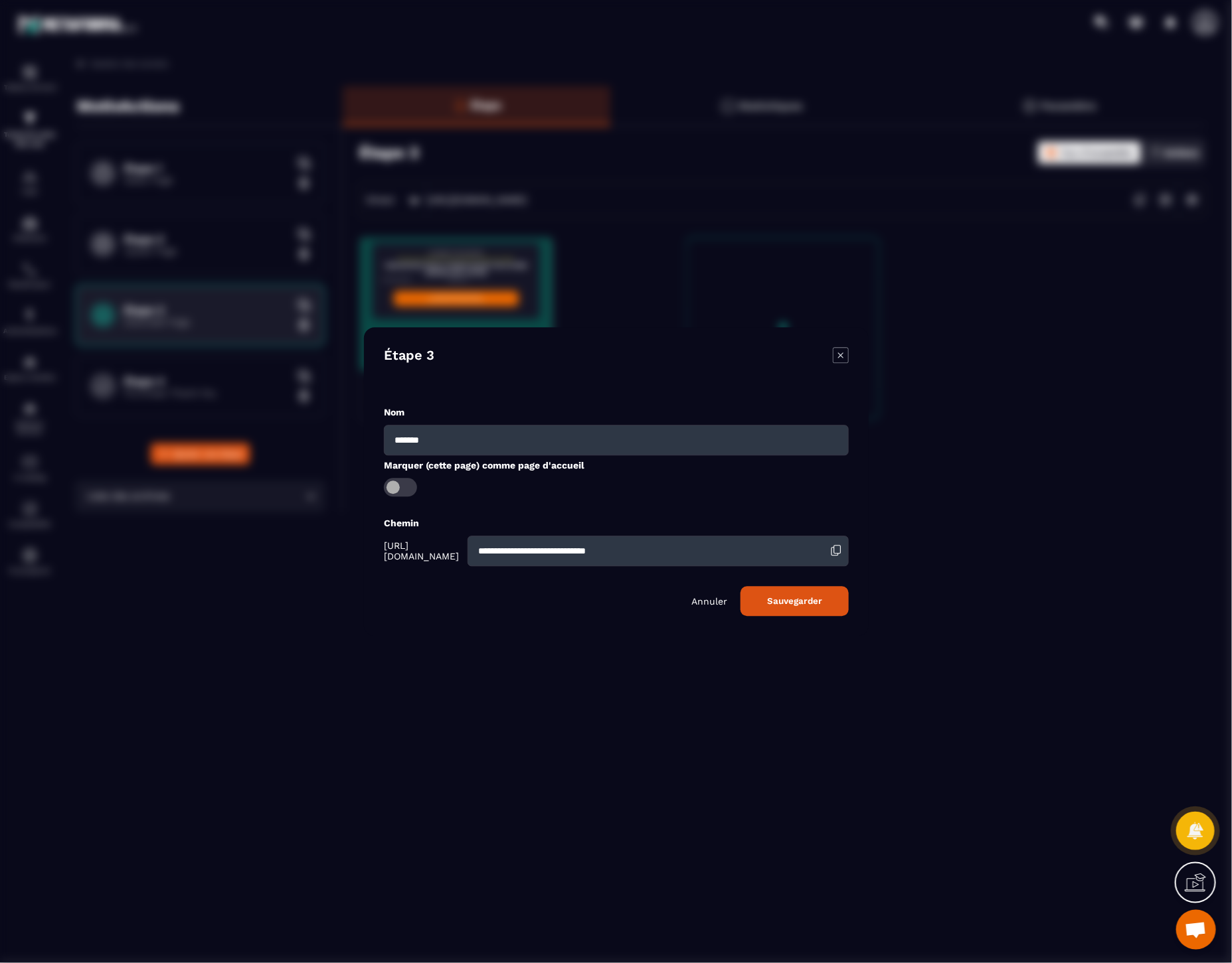
drag, startPoint x: 694, startPoint y: 550, endPoint x: 264, endPoint y: 500, distance: 432.9
click at [284, 532] on section "**********" at bounding box center [616, 481] width 1232 height 963
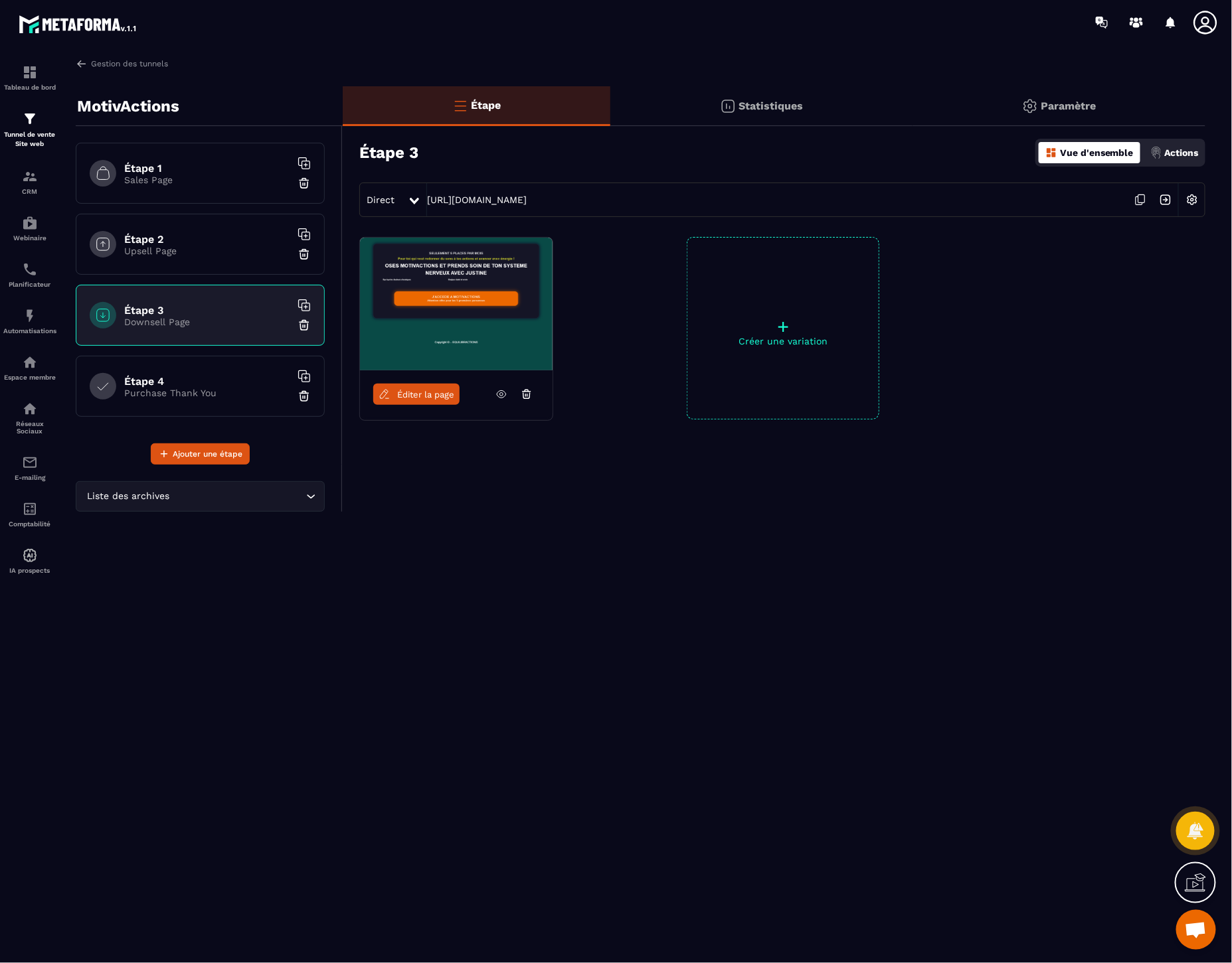
click at [1195, 199] on img at bounding box center [1192, 200] width 25 height 25
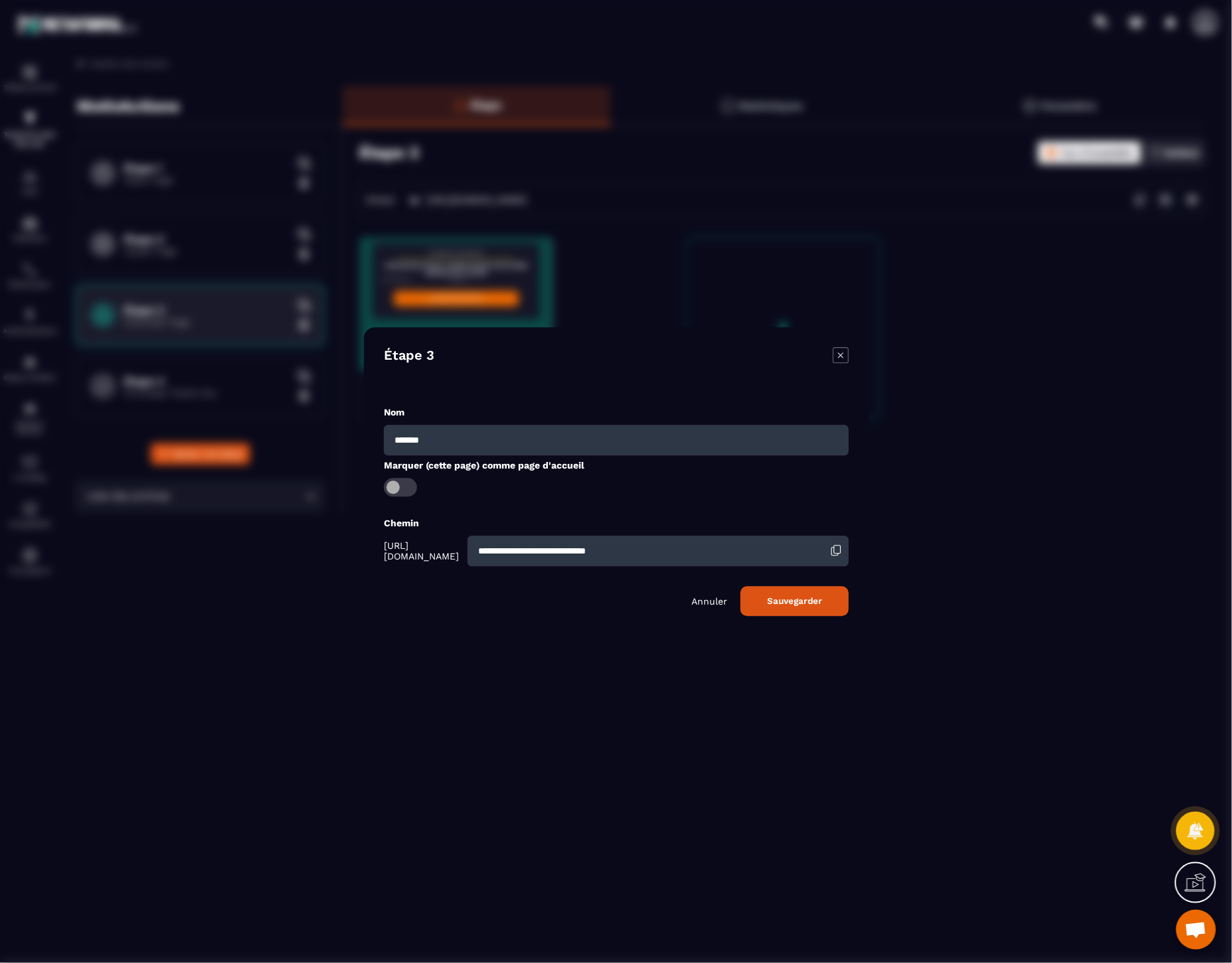
drag, startPoint x: 669, startPoint y: 546, endPoint x: 427, endPoint y: 548, distance: 242.0
click at [427, 548] on div "**********" at bounding box center [616, 551] width 465 height 31
type input "**********"
click at [740, 586] on button "Sauvegarder" at bounding box center [794, 601] width 108 height 30
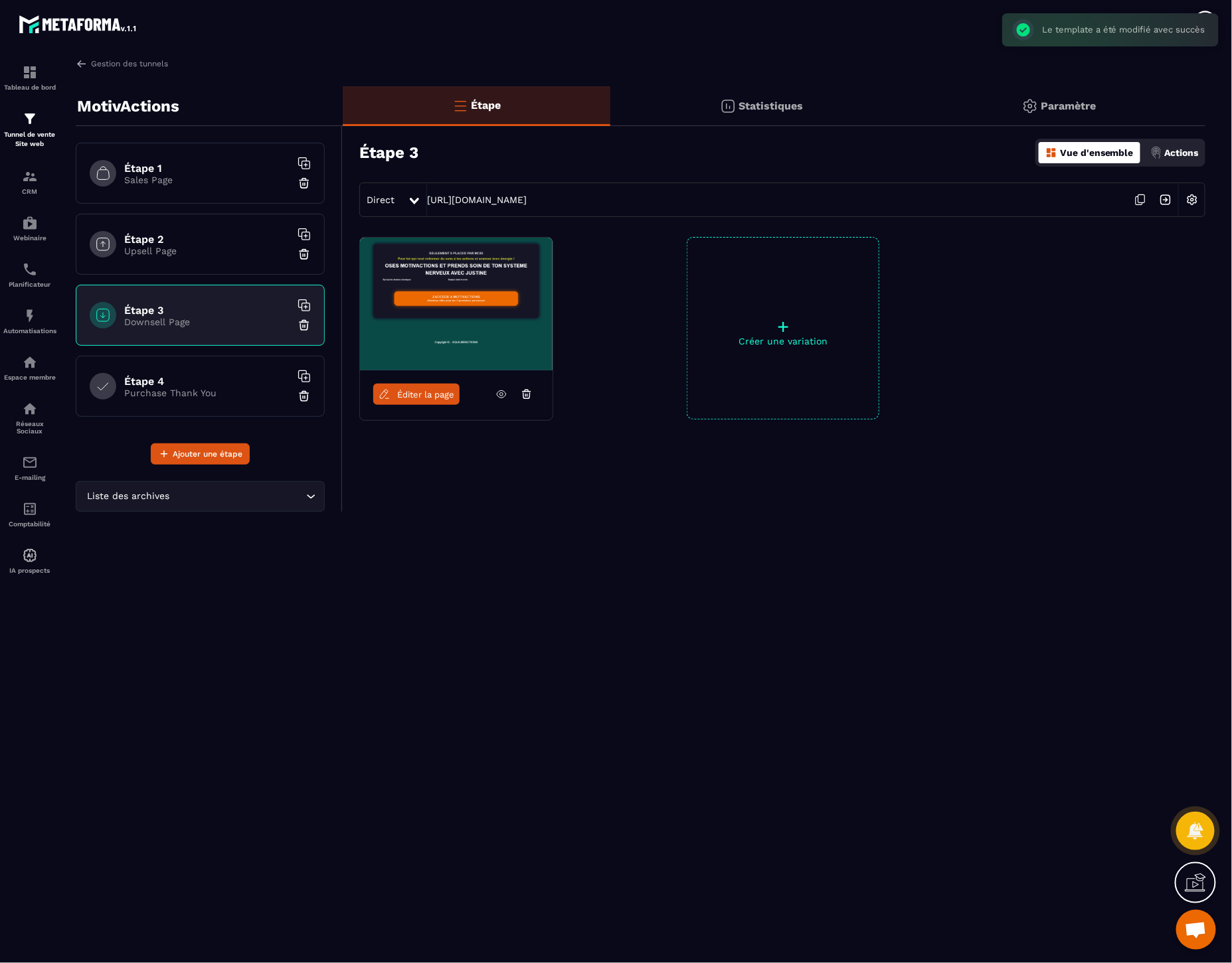
click at [756, 104] on p "Statistiques" at bounding box center [771, 106] width 64 height 13
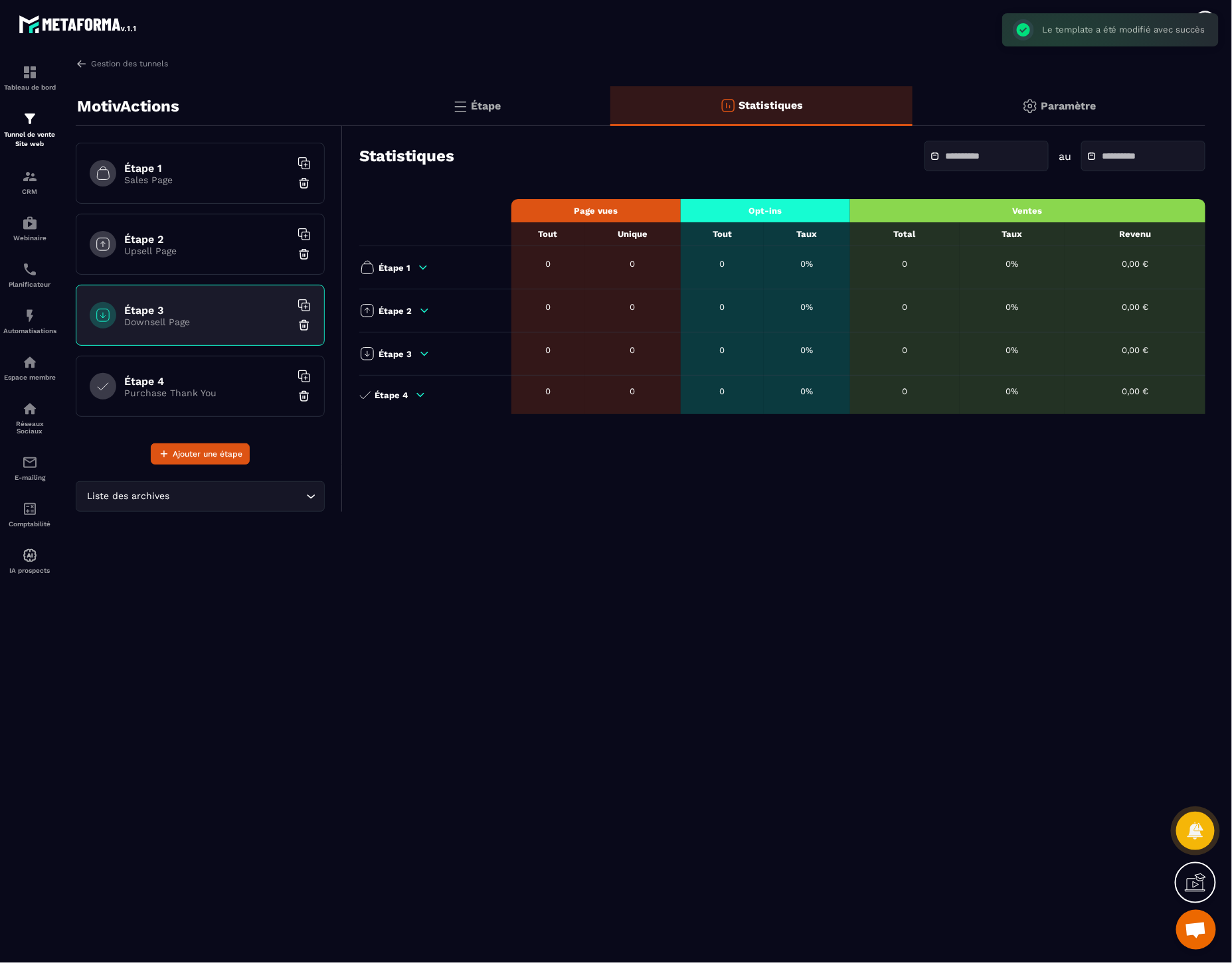
click at [1051, 105] on p "Paramètre" at bounding box center [1068, 106] width 55 height 13
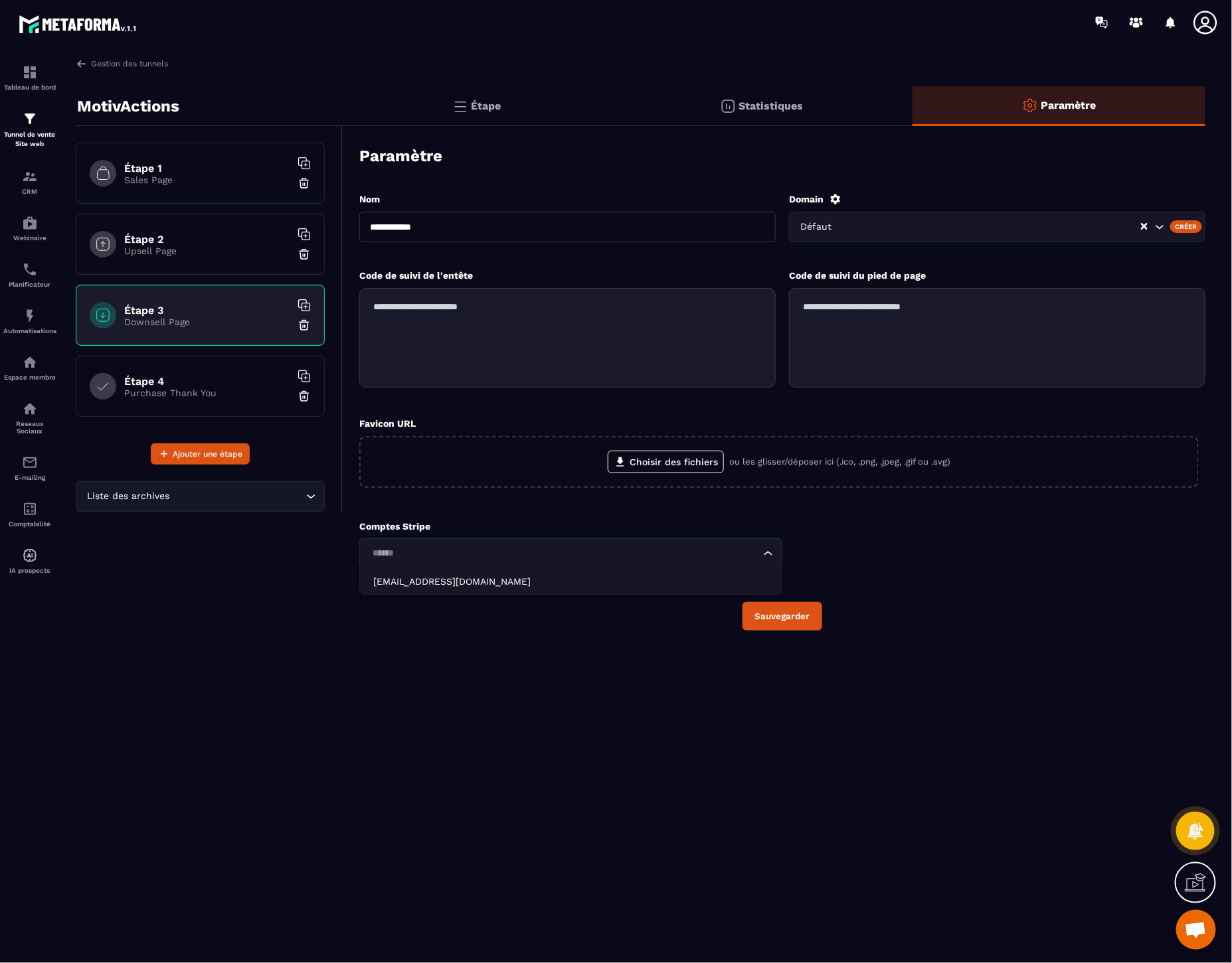
click at [764, 553] on div "Loading..." at bounding box center [571, 553] width 423 height 31
click at [762, 552] on icon "Search for option" at bounding box center [768, 553] width 13 height 13
click at [747, 554] on input "Search for option" at bounding box center [565, 553] width 393 height 14
click at [465, 588] on li "contact@equilibractions.fr" at bounding box center [571, 581] width 422 height 27
click at [795, 617] on button "Sauvegarder" at bounding box center [782, 616] width 80 height 29
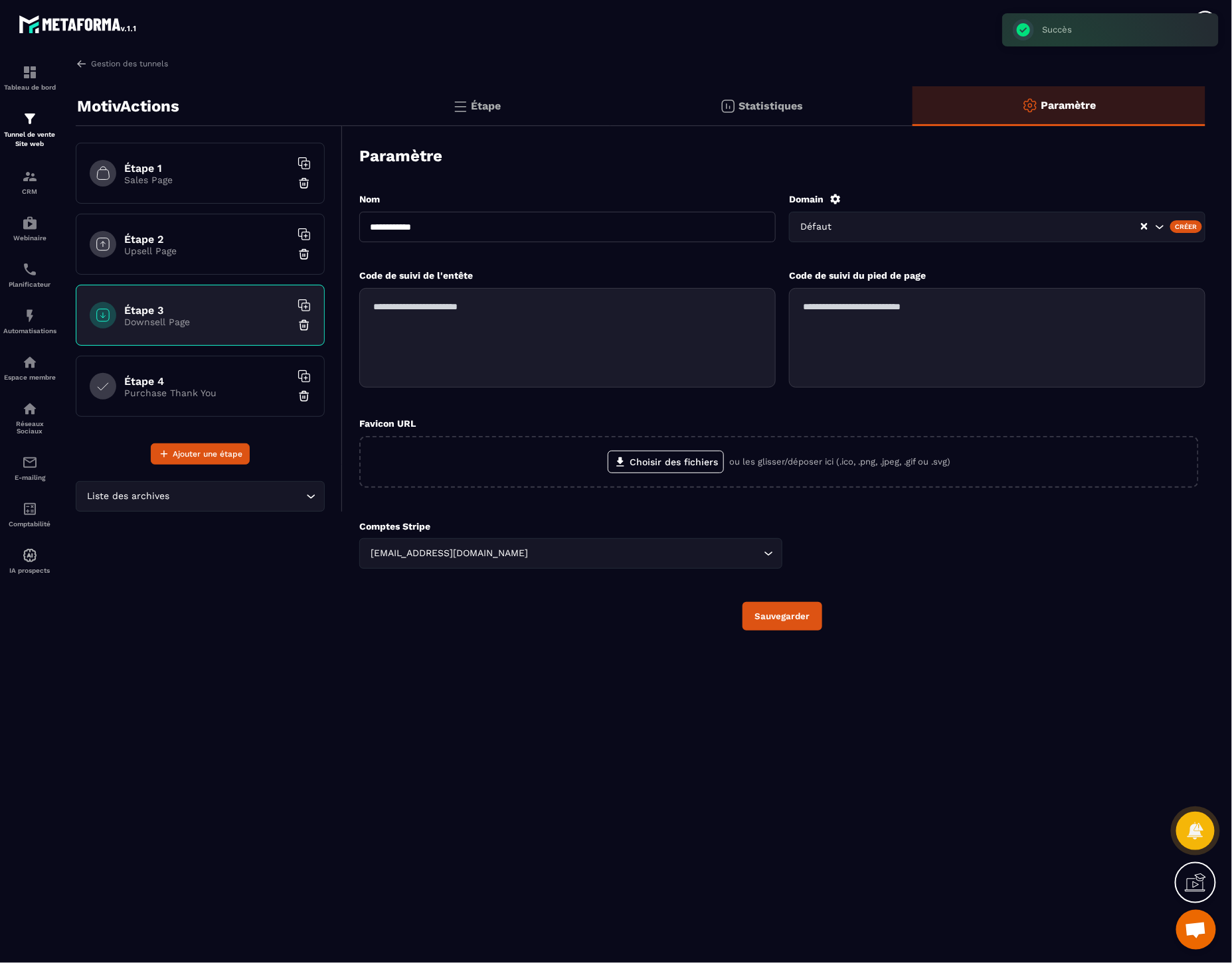
click at [753, 110] on p "Statistiques" at bounding box center [771, 106] width 64 height 13
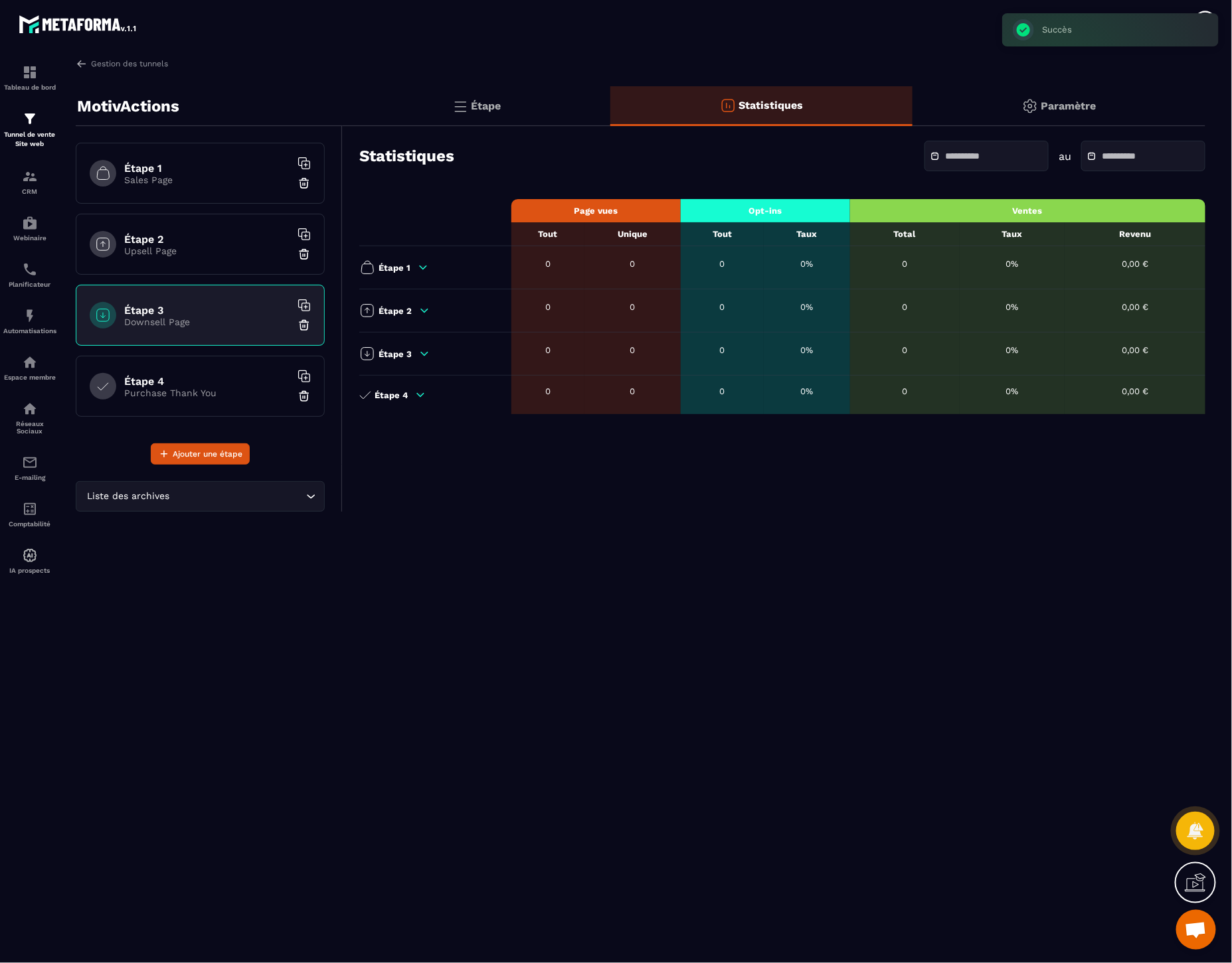
click at [528, 104] on div "Étape" at bounding box center [477, 106] width 268 height 40
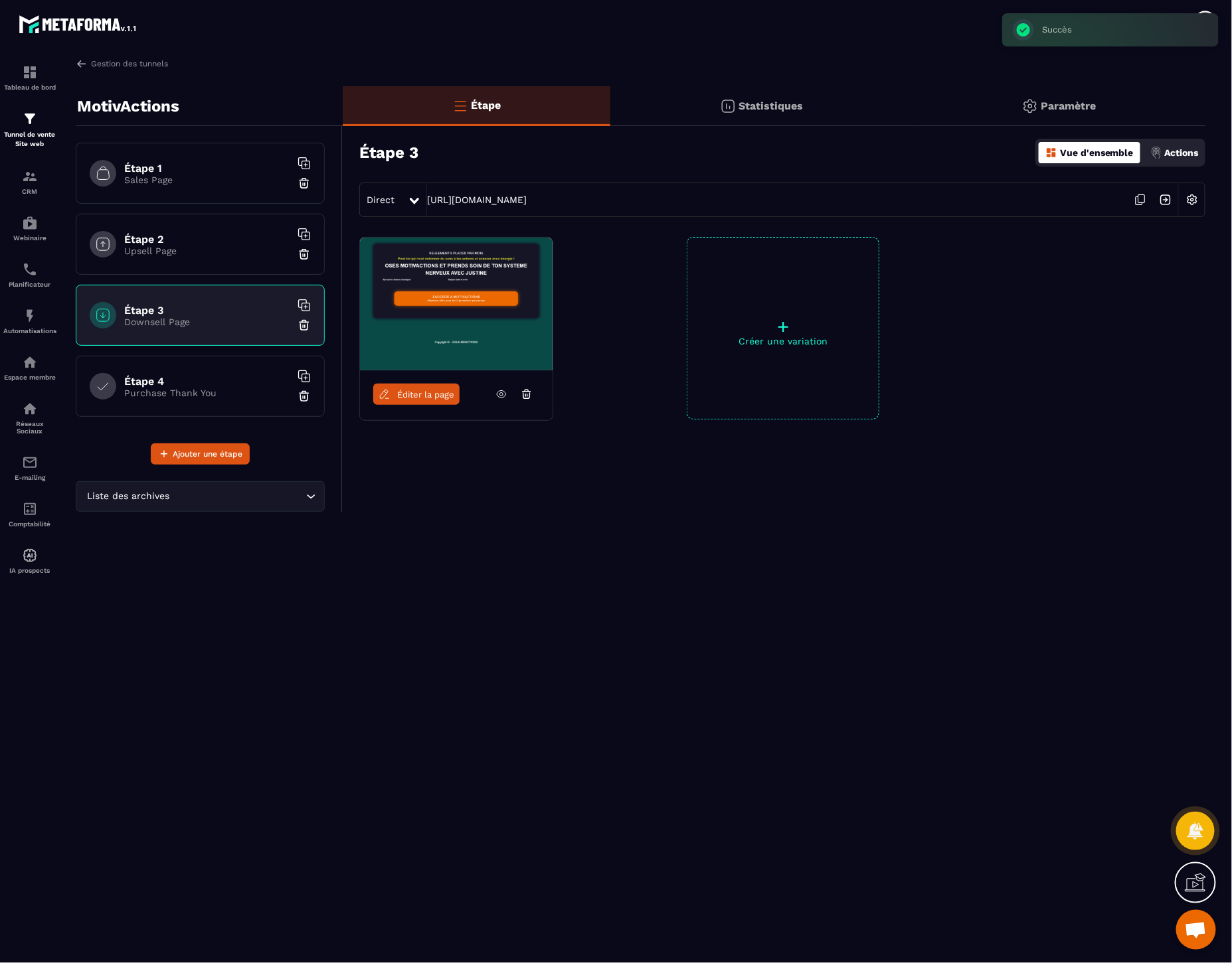
click at [173, 247] on p "Upsell Page" at bounding box center [207, 251] width 166 height 11
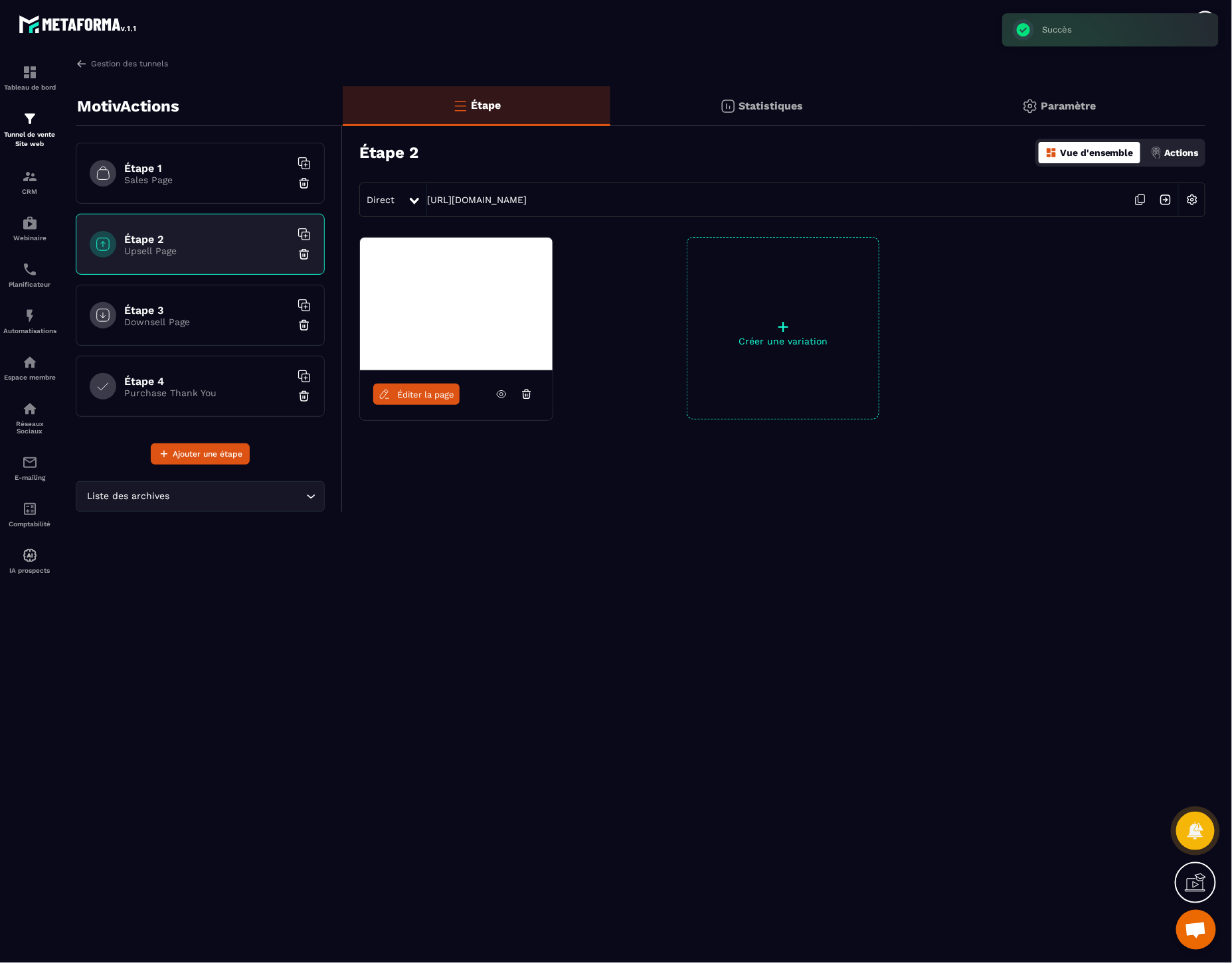
click at [1033, 107] on img at bounding box center [1030, 106] width 16 height 16
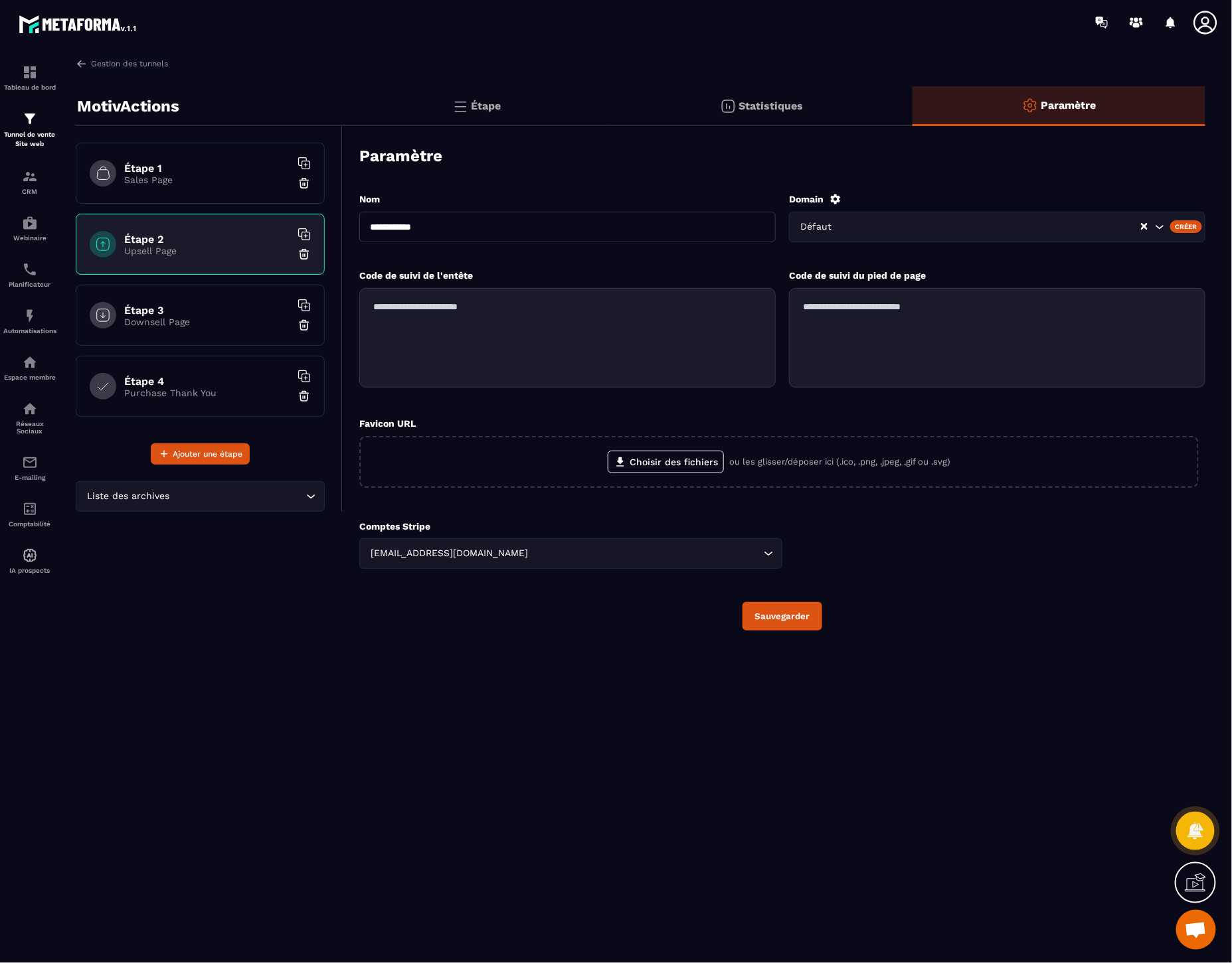
click at [182, 166] on h6 "Étape 1" at bounding box center [207, 168] width 166 height 13
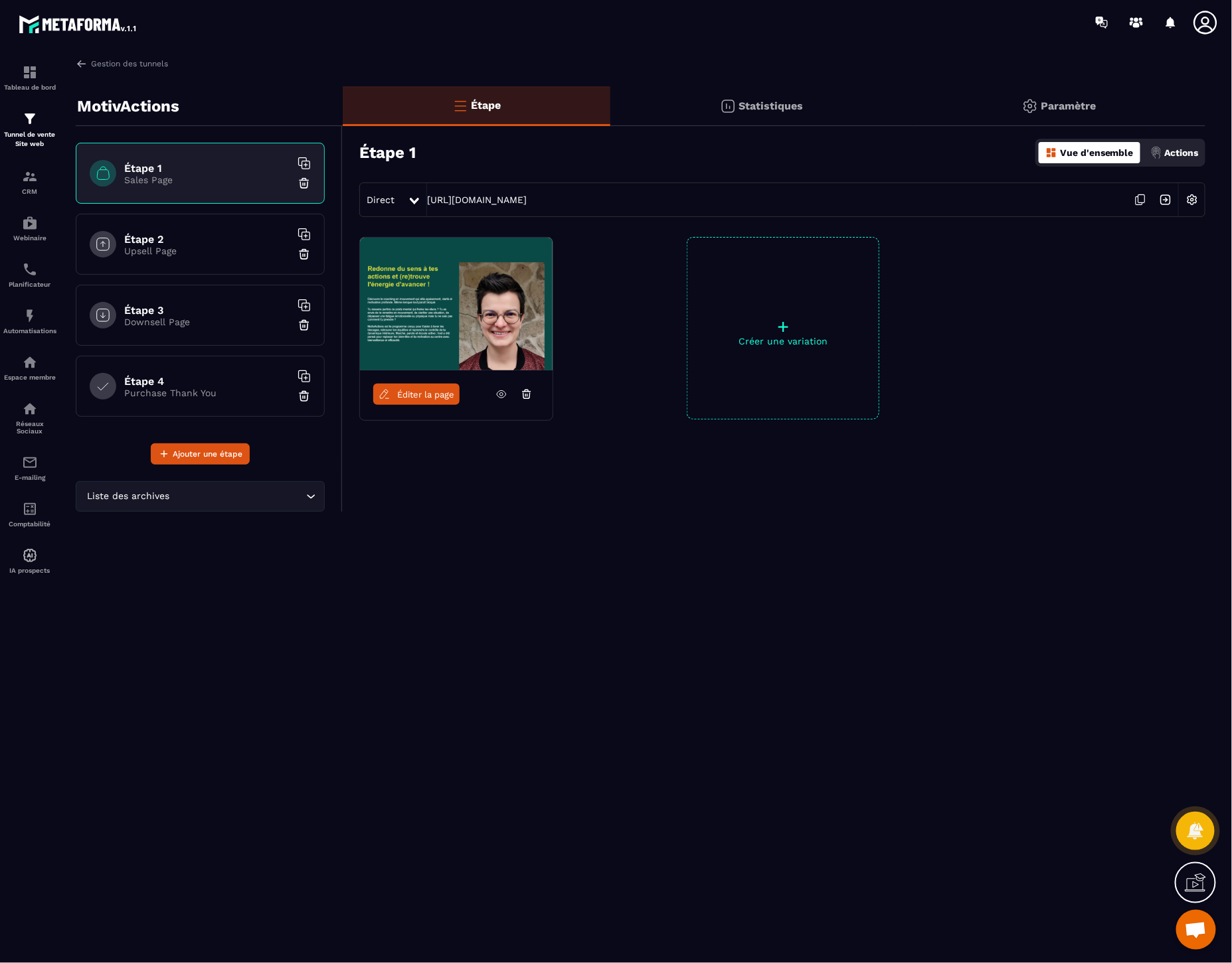
click at [1067, 104] on p "Paramètre" at bounding box center [1068, 106] width 55 height 13
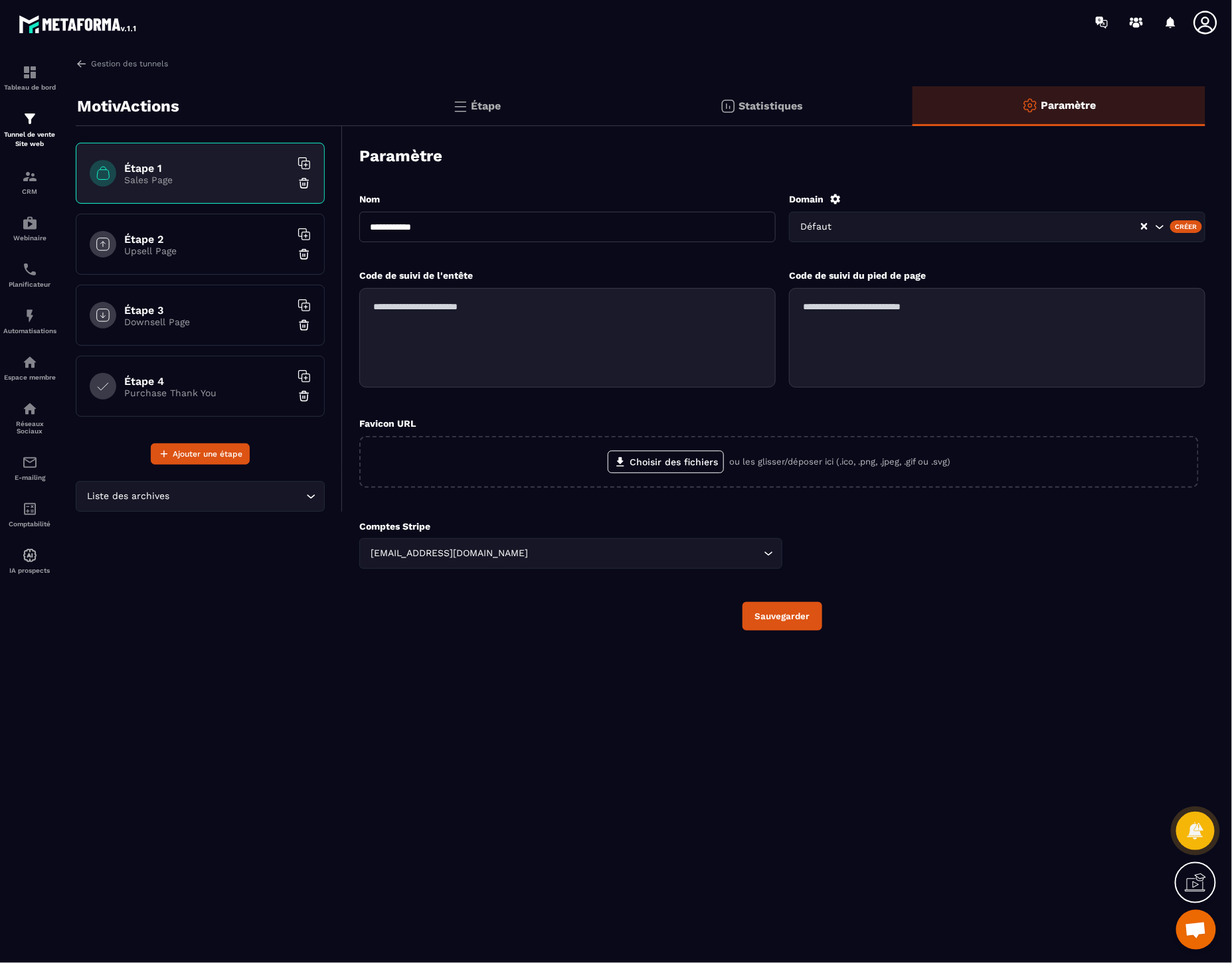
click at [162, 171] on h6 "Étape 1" at bounding box center [207, 168] width 166 height 13
click at [171, 172] on h6 "Étape 1" at bounding box center [207, 168] width 166 height 13
click at [481, 108] on p "Étape" at bounding box center [487, 106] width 30 height 13
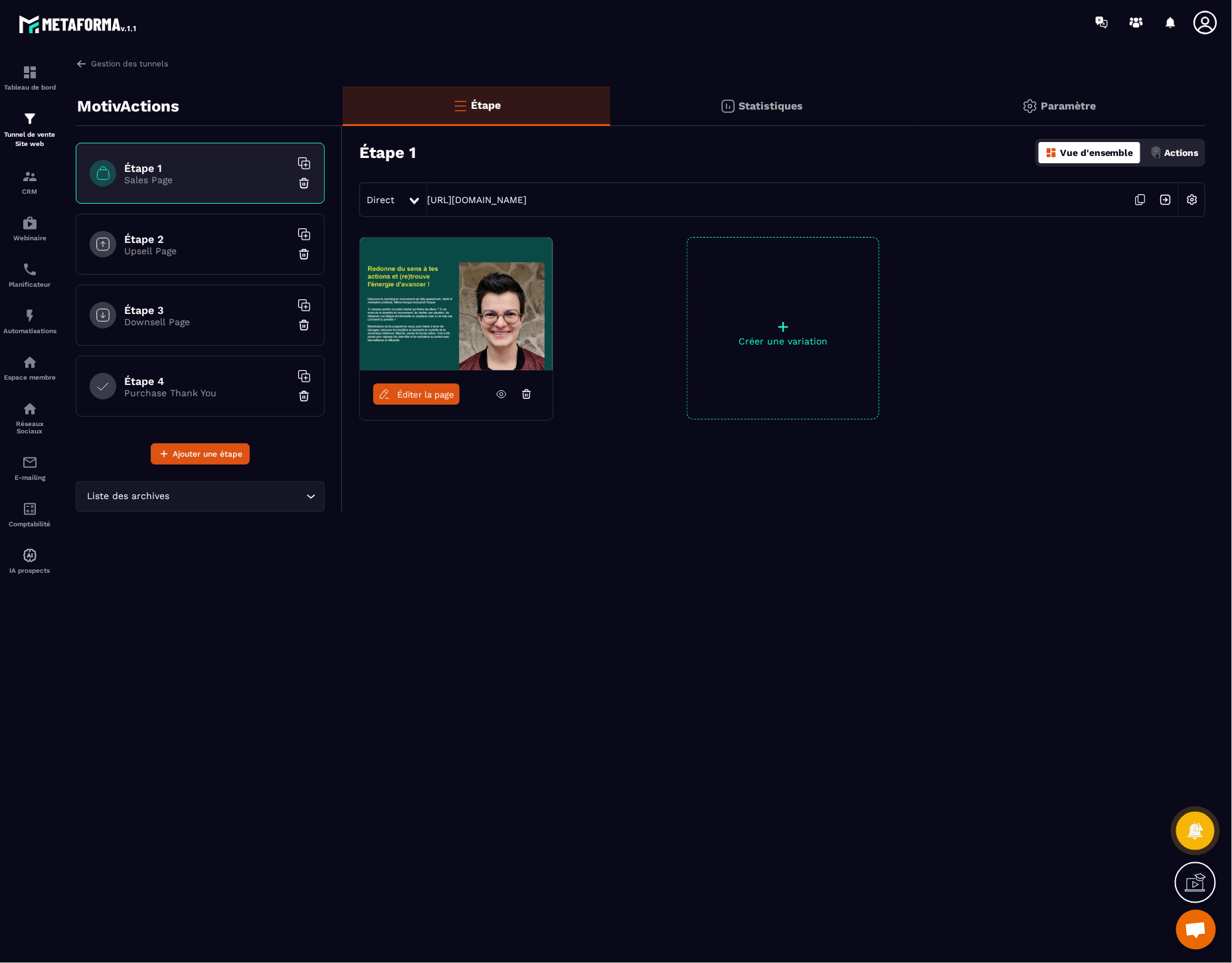
click at [410, 397] on span "Éditer la page" at bounding box center [426, 395] width 57 height 10
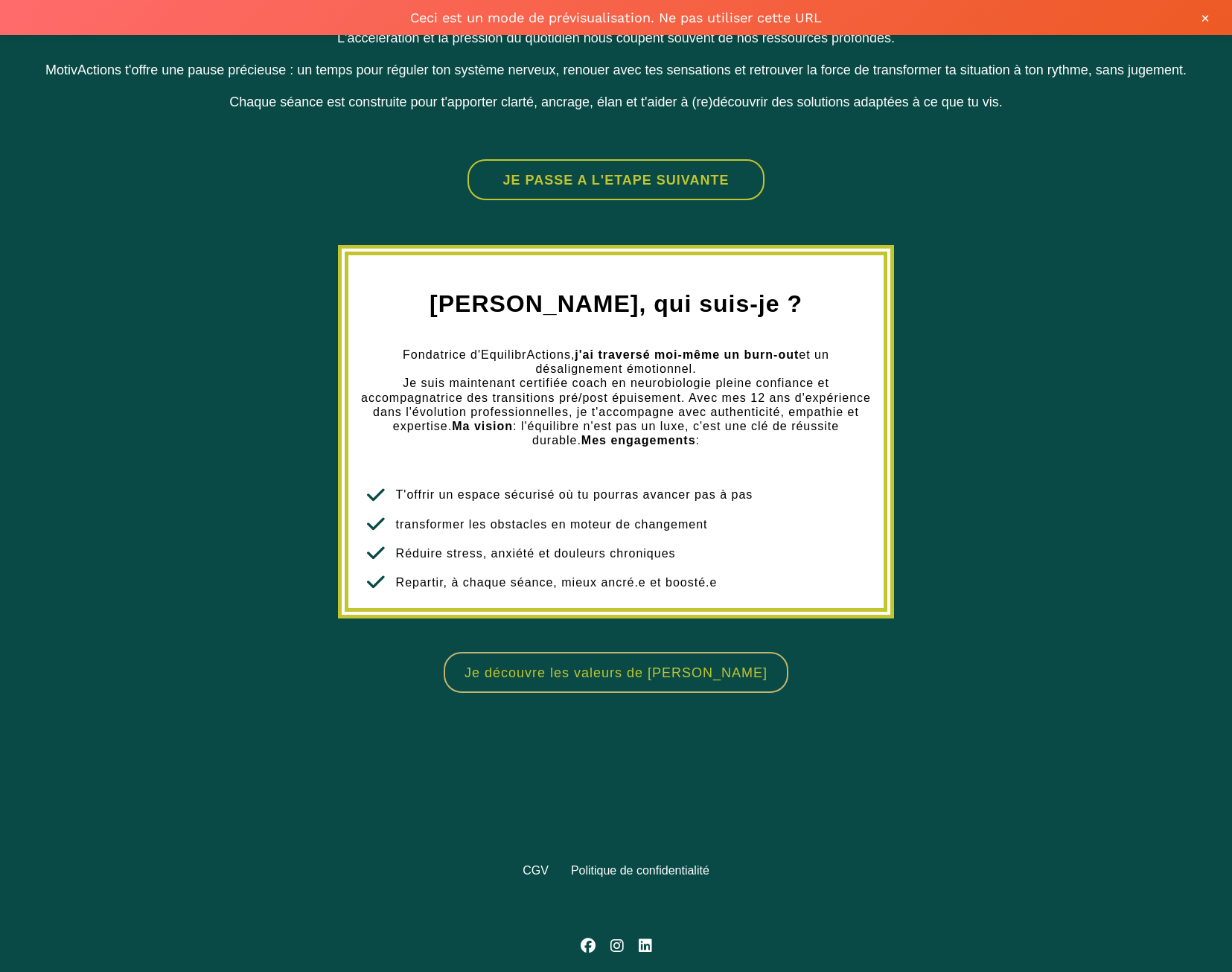
scroll to position [1319, 0]
click at [608, 159] on button "JE PASSE A L'ETAPE SUIVANTE" at bounding box center [616, 180] width 297 height 41
